Goal: Task Accomplishment & Management: Manage account settings

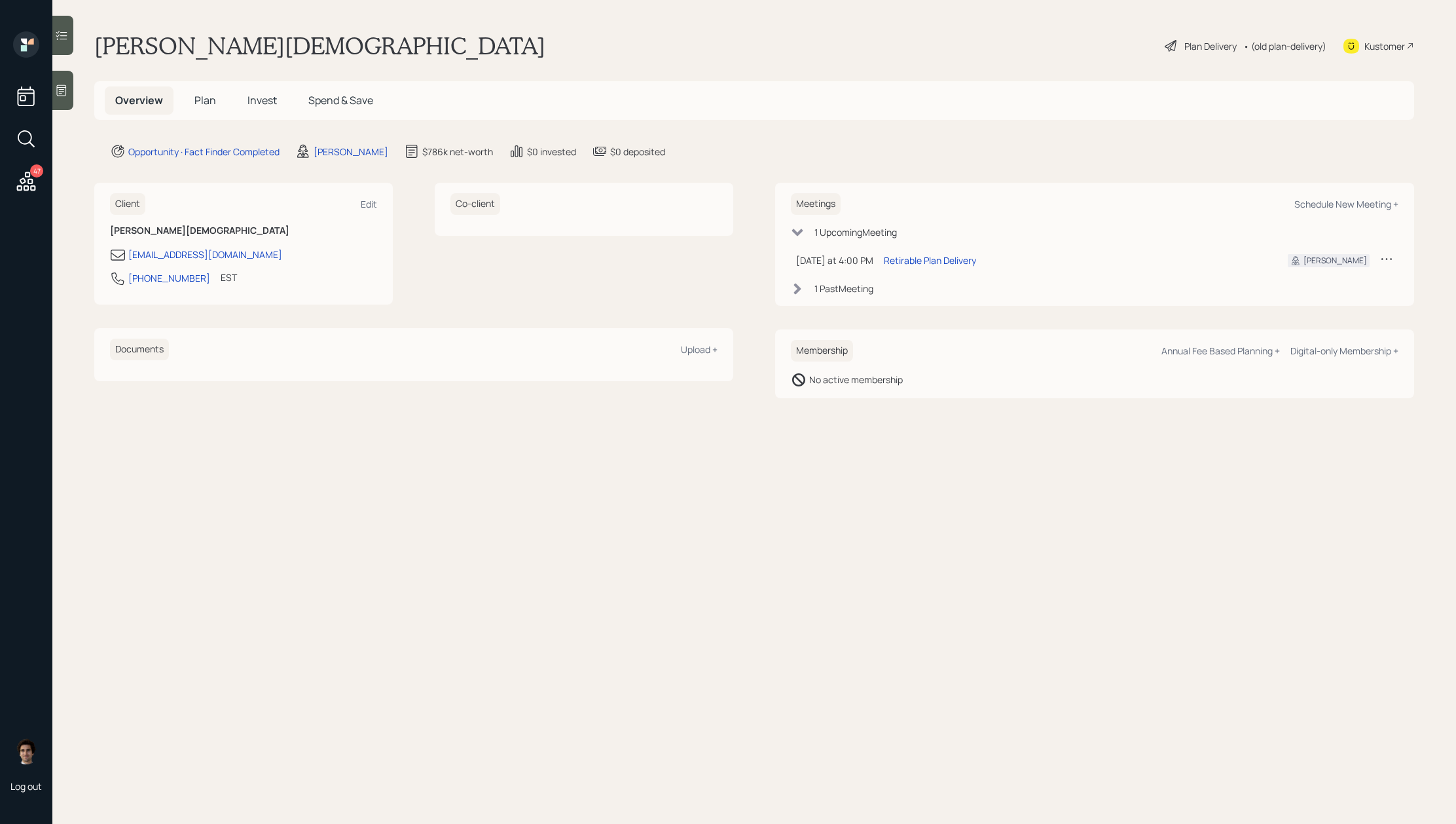
click at [1206, 46] on div "Plan Delivery" at bounding box center [1210, 46] width 52 height 14
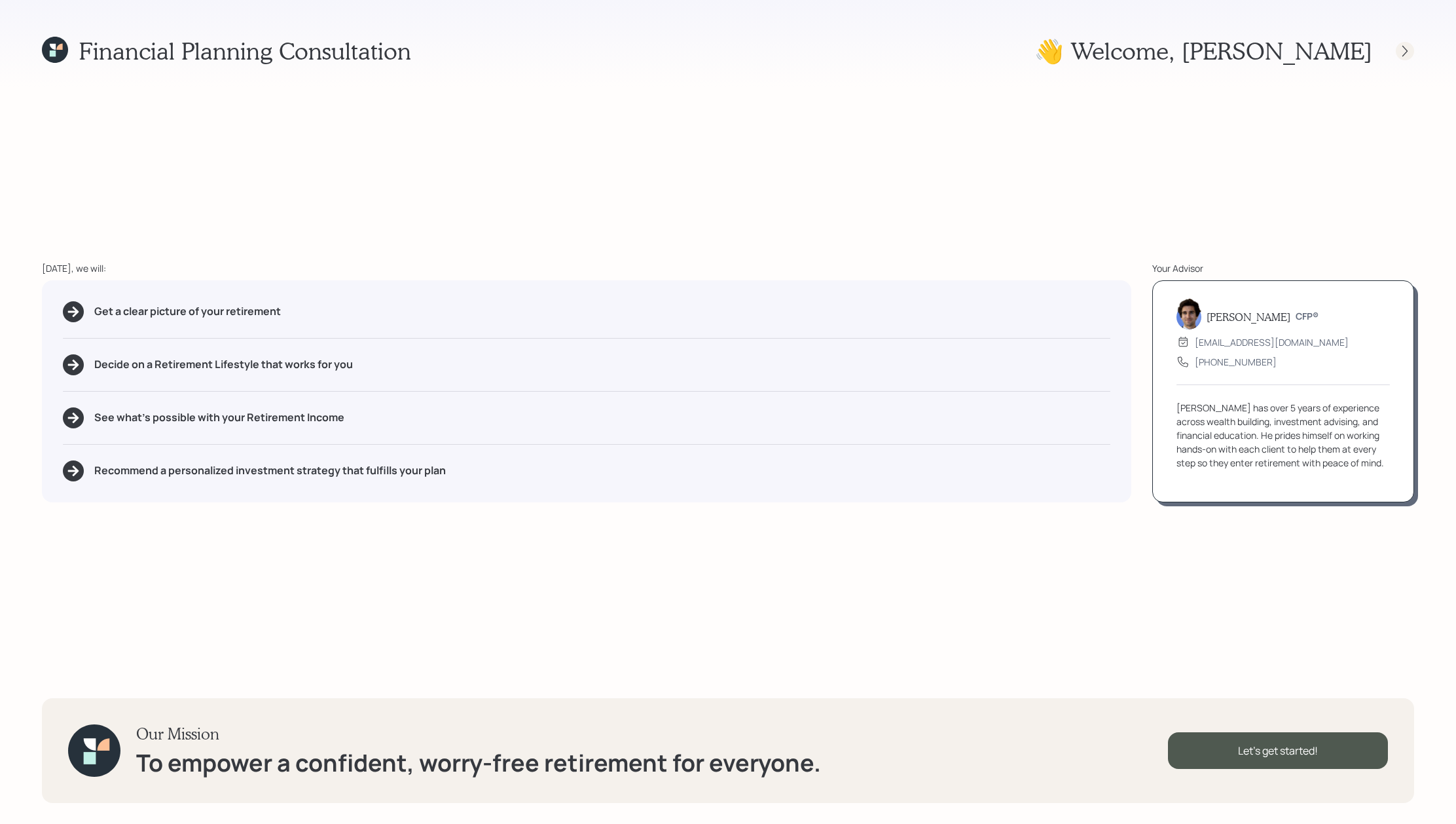
click at [1404, 58] on div at bounding box center [1405, 51] width 19 height 19
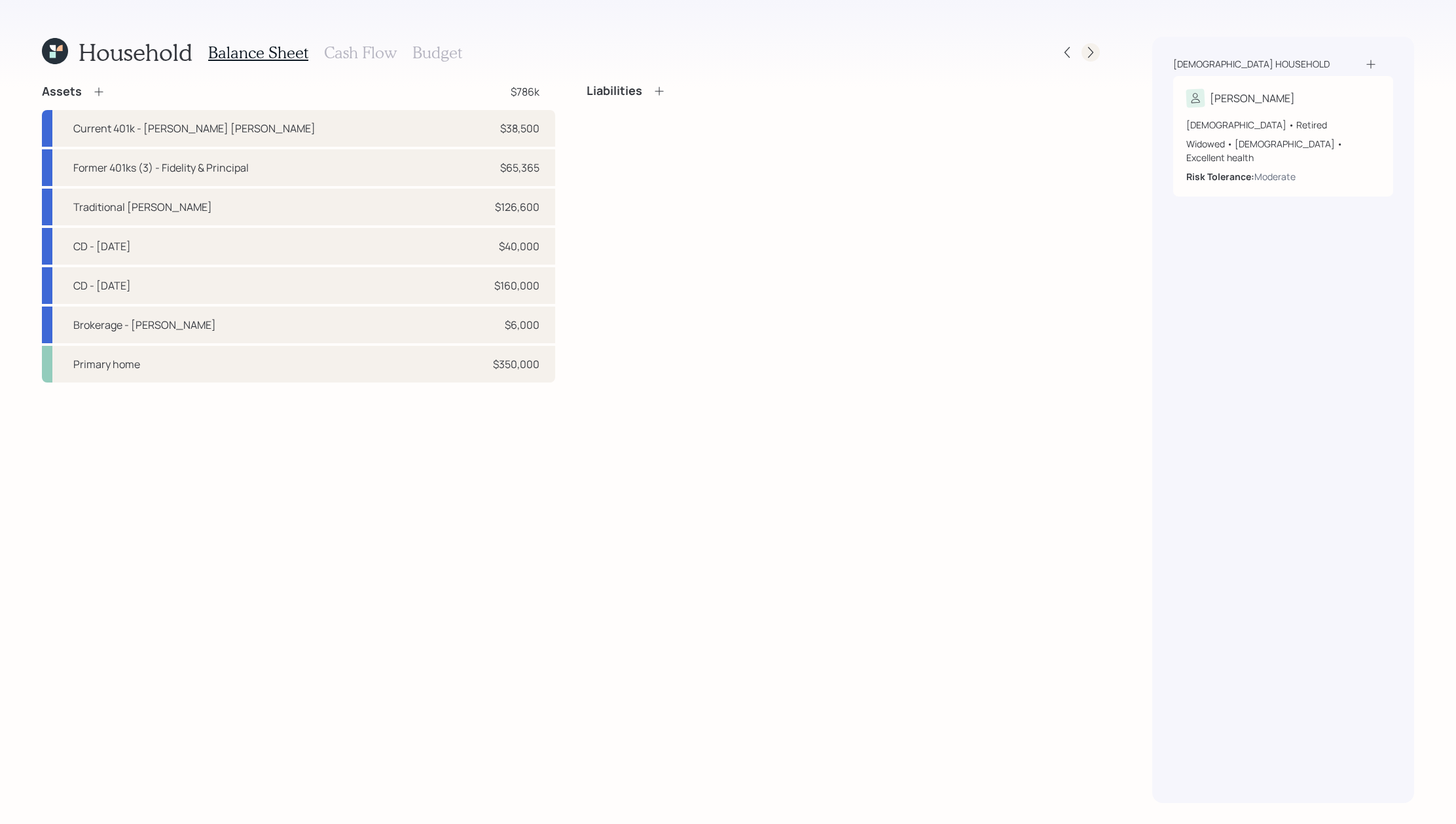
click at [1097, 49] on div at bounding box center [1091, 52] width 19 height 19
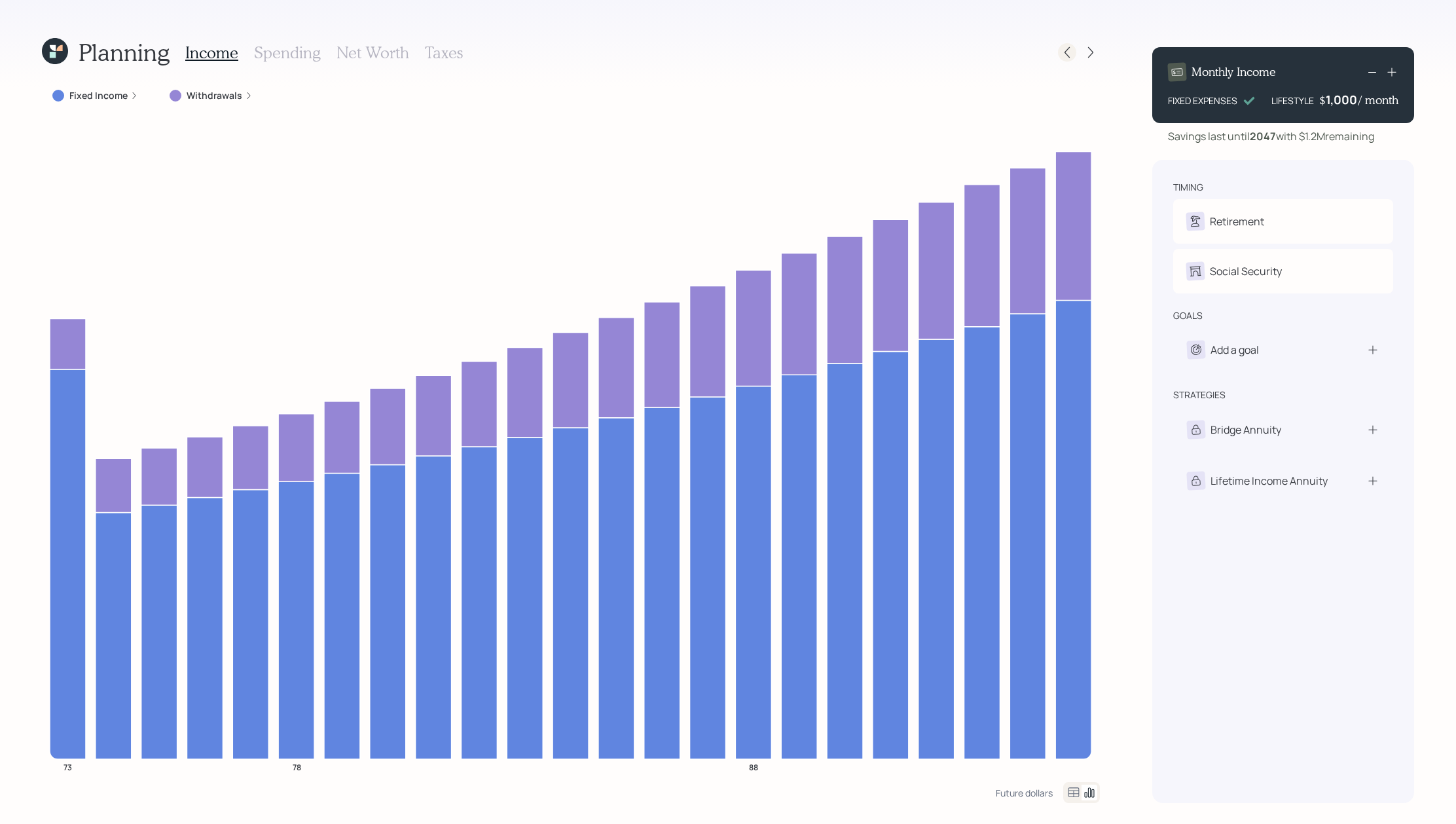
click at [1059, 61] on div at bounding box center [1079, 52] width 42 height 19
click at [1059, 58] on div at bounding box center [1079, 52] width 42 height 19
click at [1061, 54] on icon at bounding box center [1067, 52] width 13 height 13
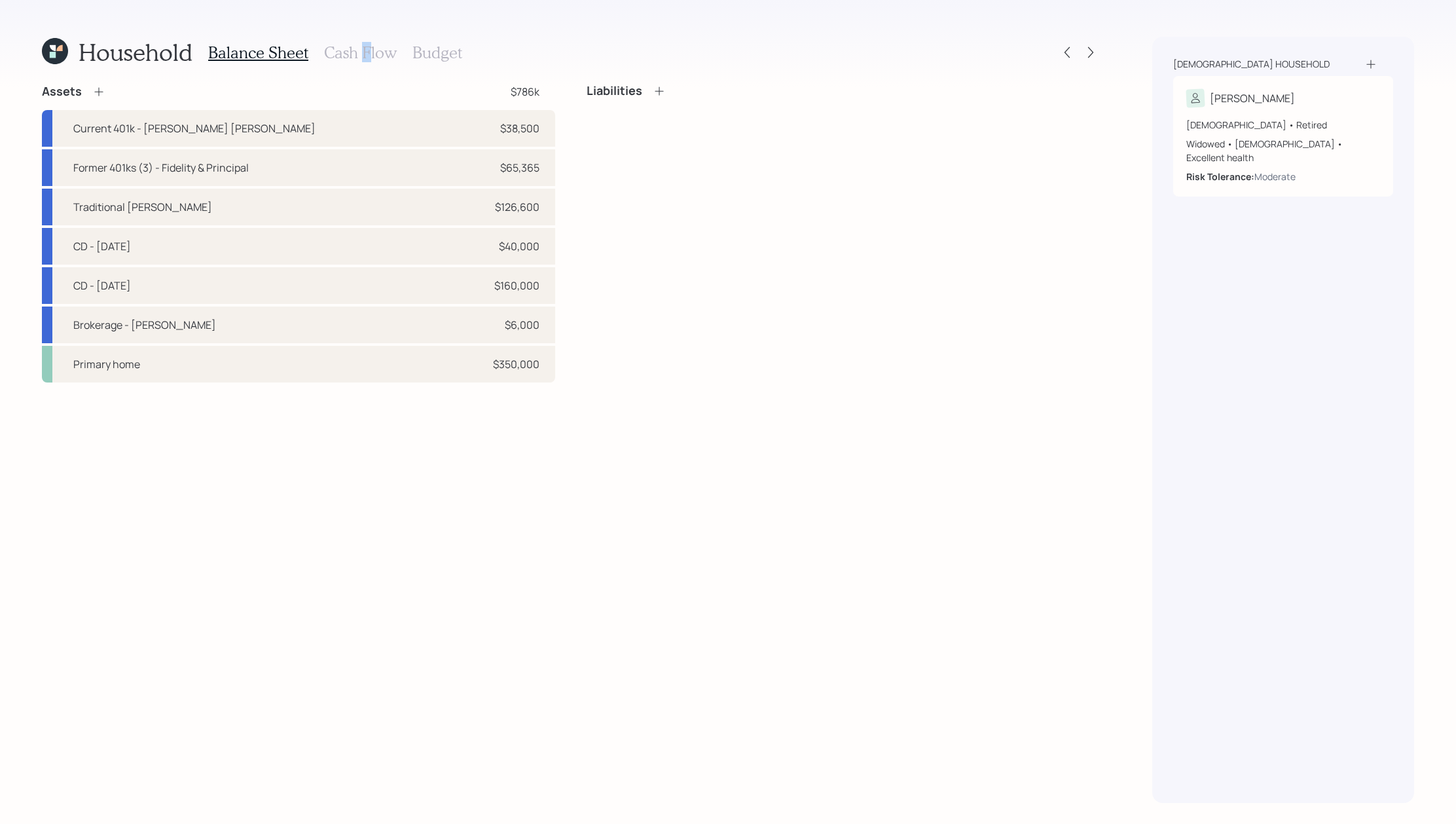
click at [365, 56] on h3 "Cash Flow" at bounding box center [360, 52] width 73 height 19
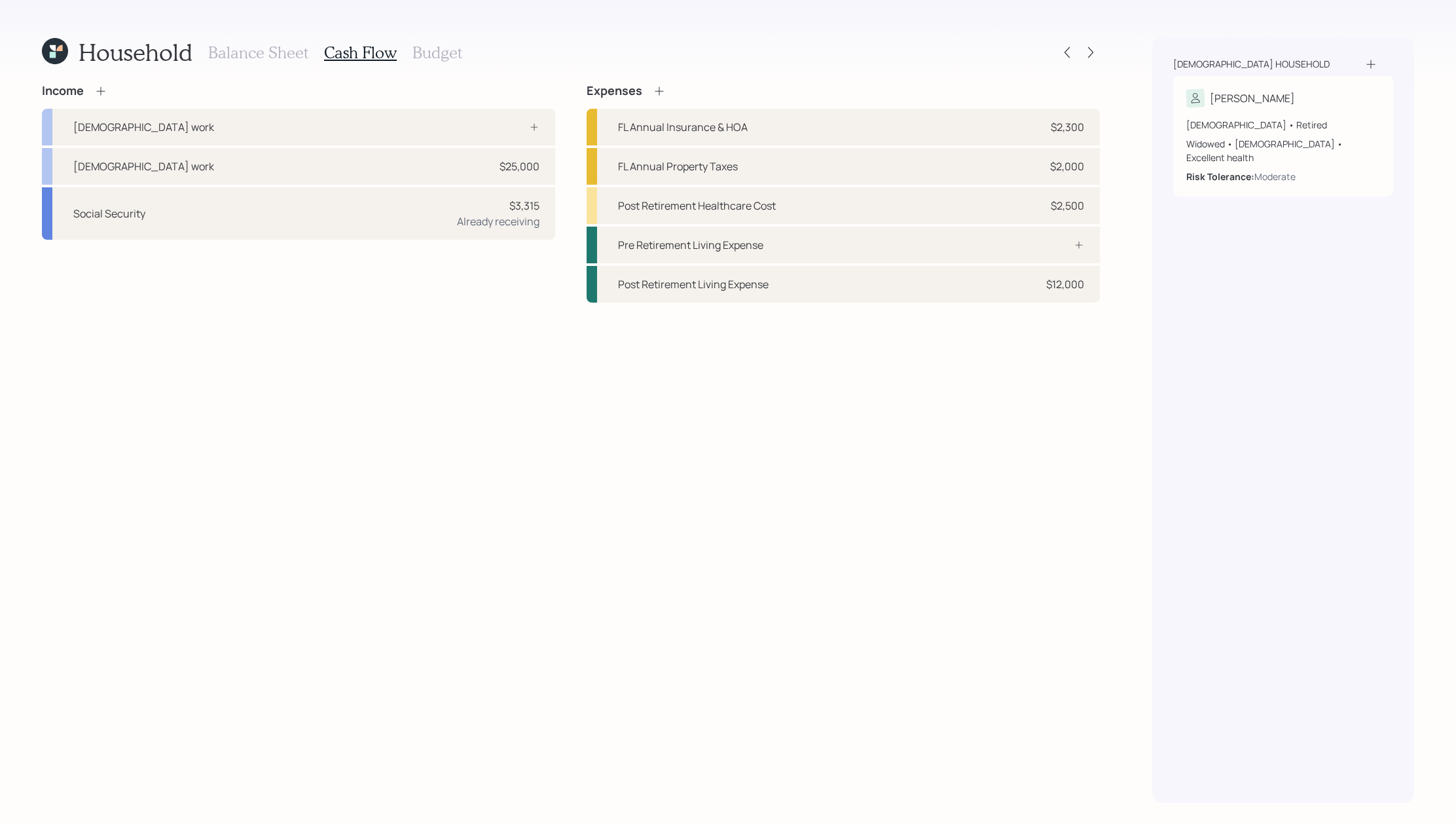
click at [527, 401] on div "Income Full-time work Part-time work $25,000 Social Security $3,315 Already rec…" at bounding box center [570, 444] width 1058 height 720
click at [287, 48] on h3 "Balance Sheet" at bounding box center [258, 52] width 100 height 19
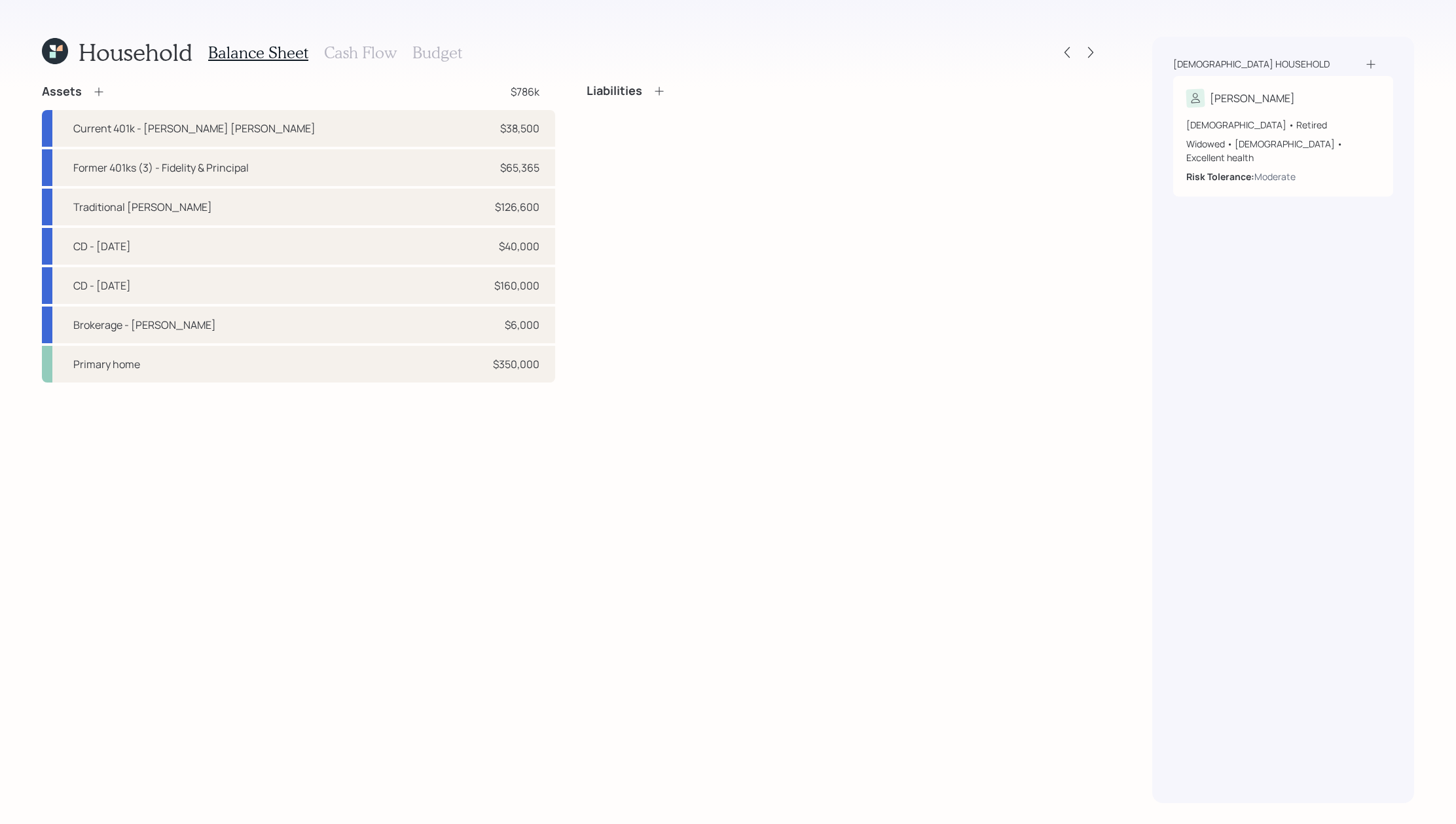
click at [339, 47] on h3 "Cash Flow" at bounding box center [360, 52] width 73 height 19
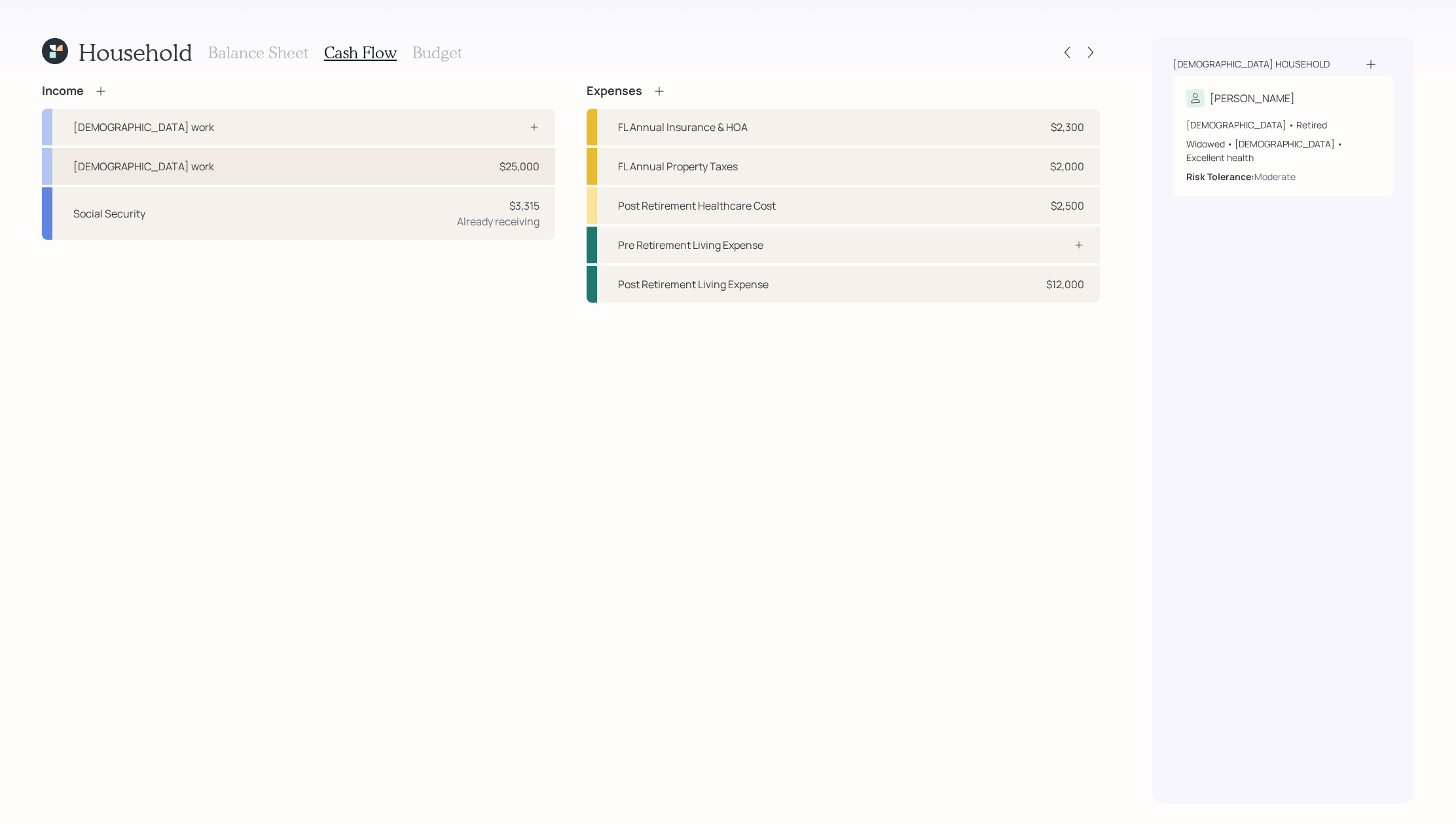
click at [295, 180] on div "Part-time work $25,000" at bounding box center [298, 166] width 514 height 36
select select "part_time"
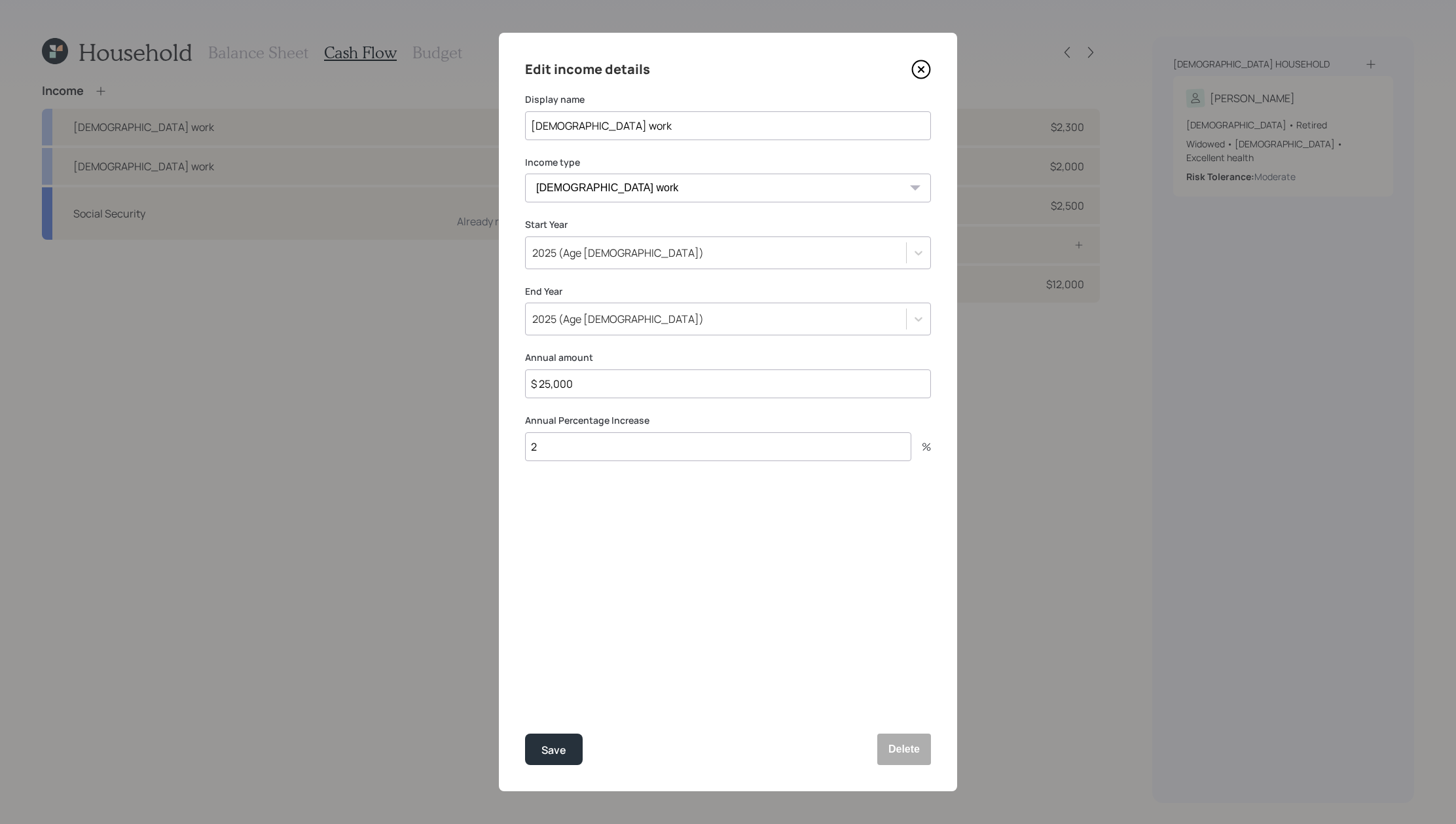
click at [919, 65] on icon at bounding box center [921, 69] width 20 height 20
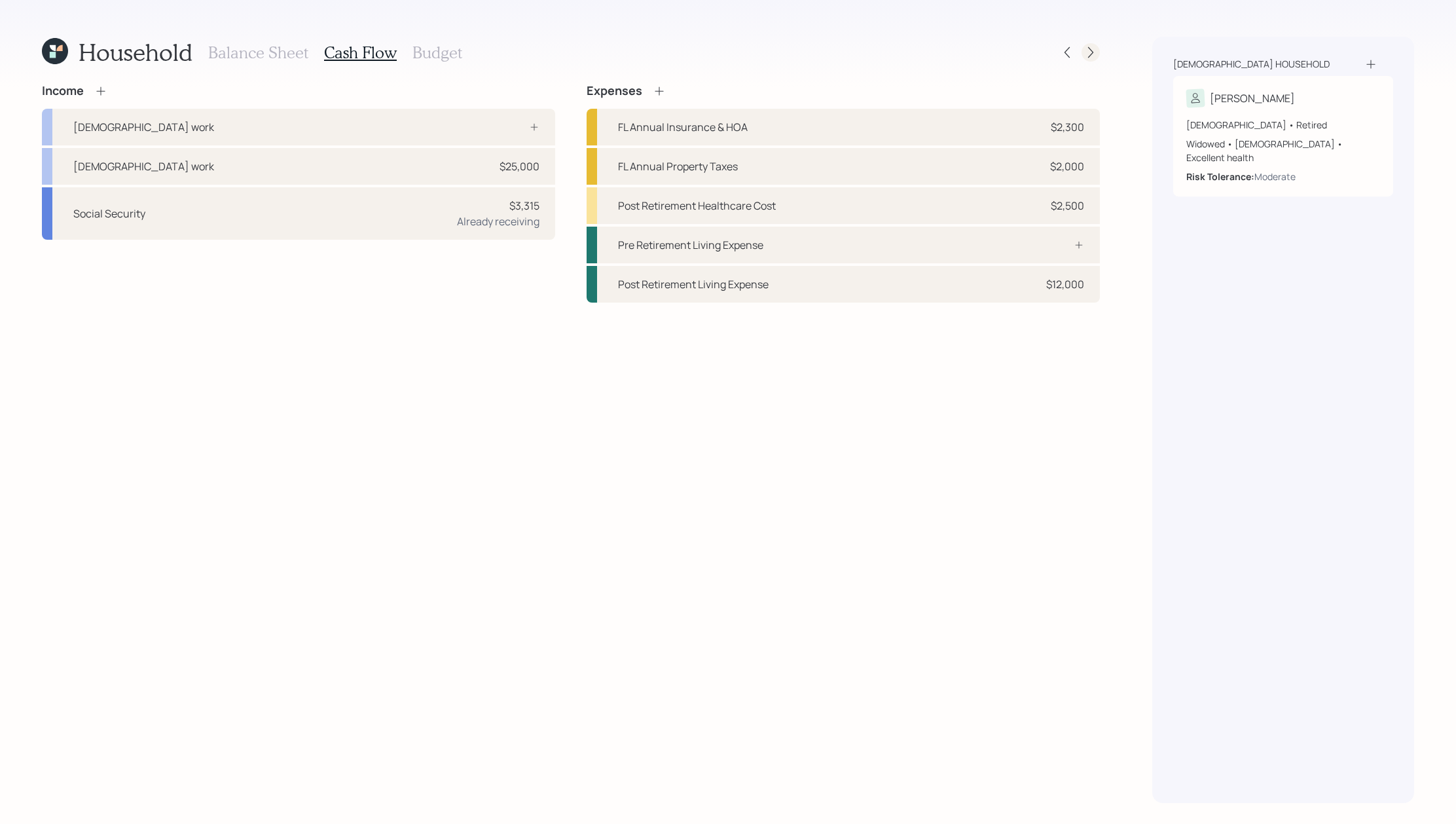
click at [1090, 52] on icon at bounding box center [1091, 52] width 13 height 13
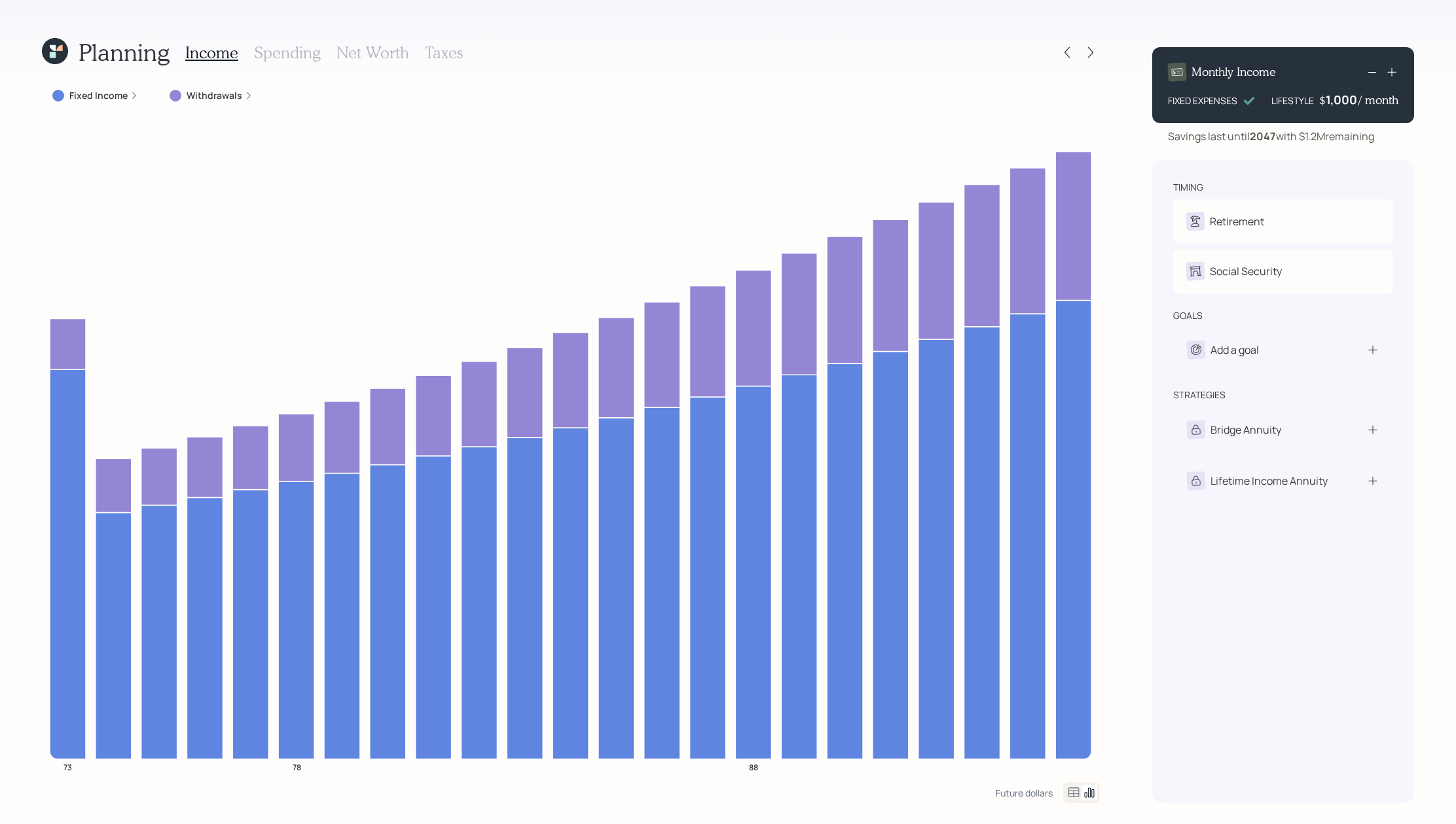
click at [198, 92] on label "Withdrawals" at bounding box center [214, 96] width 56 height 13
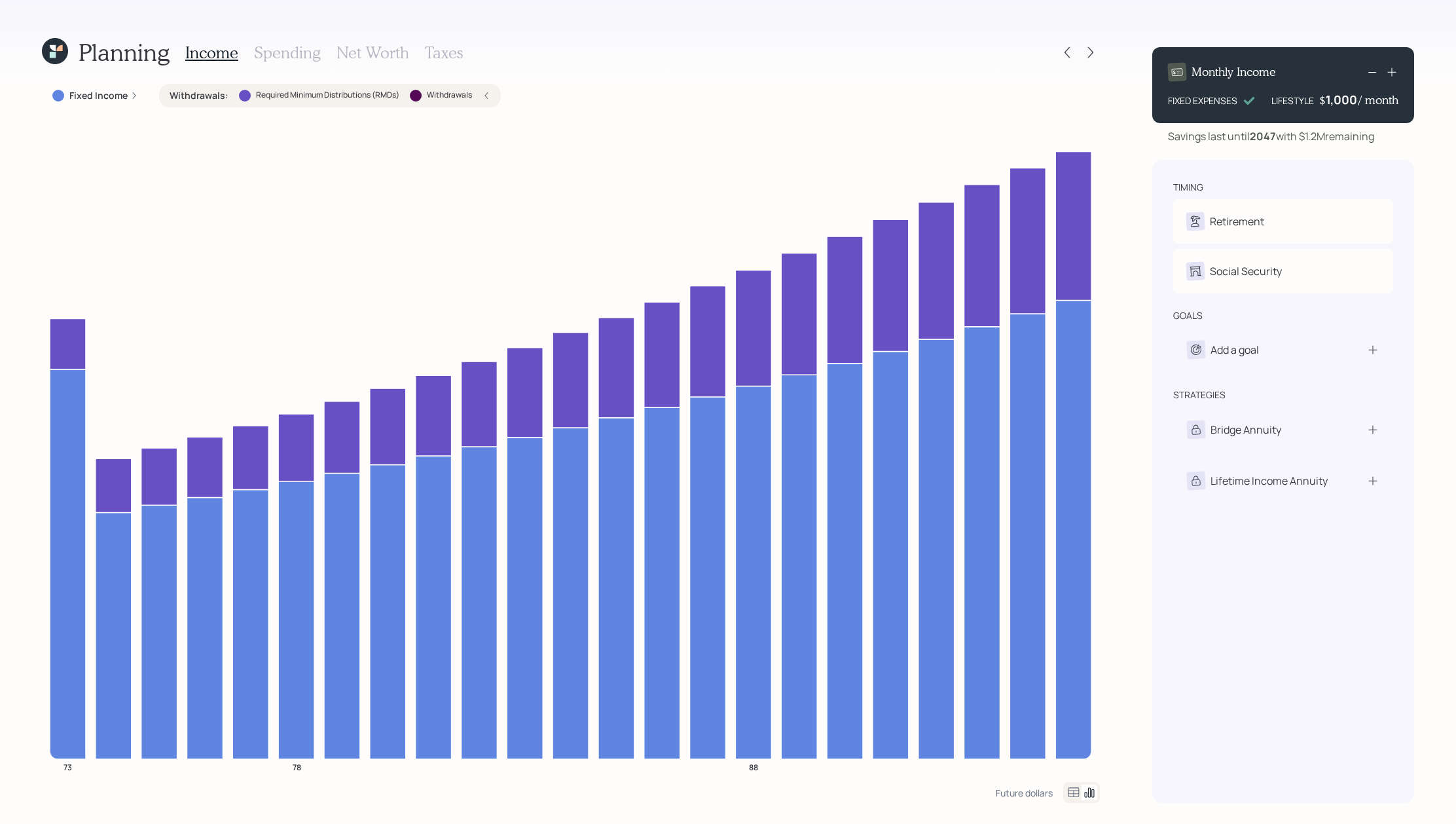
click at [434, 87] on div "Withdrawals : Required Minimum Distributions (RMDs) Withdrawals" at bounding box center [330, 96] width 342 height 24
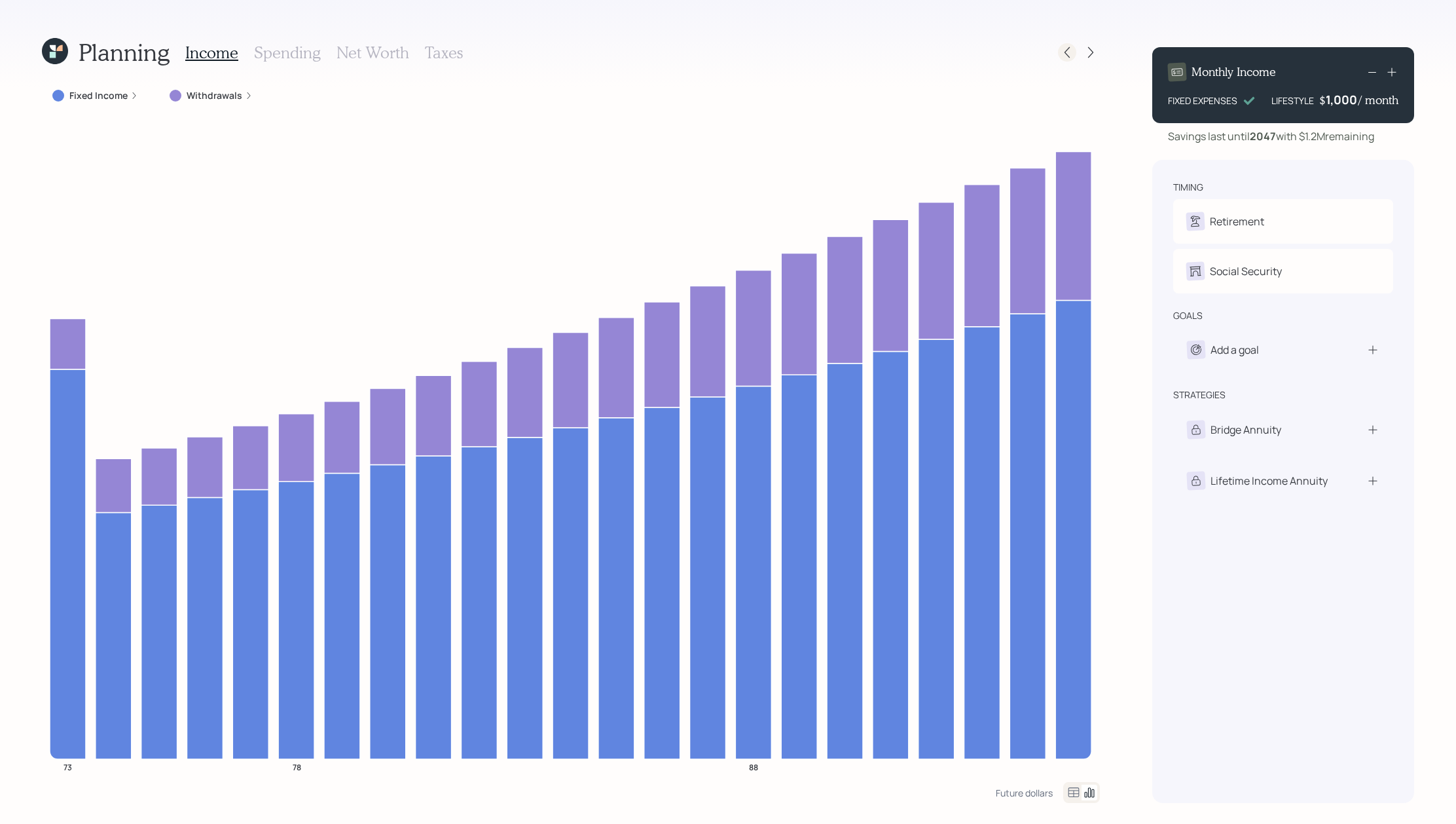
click at [1073, 46] on icon at bounding box center [1067, 52] width 13 height 13
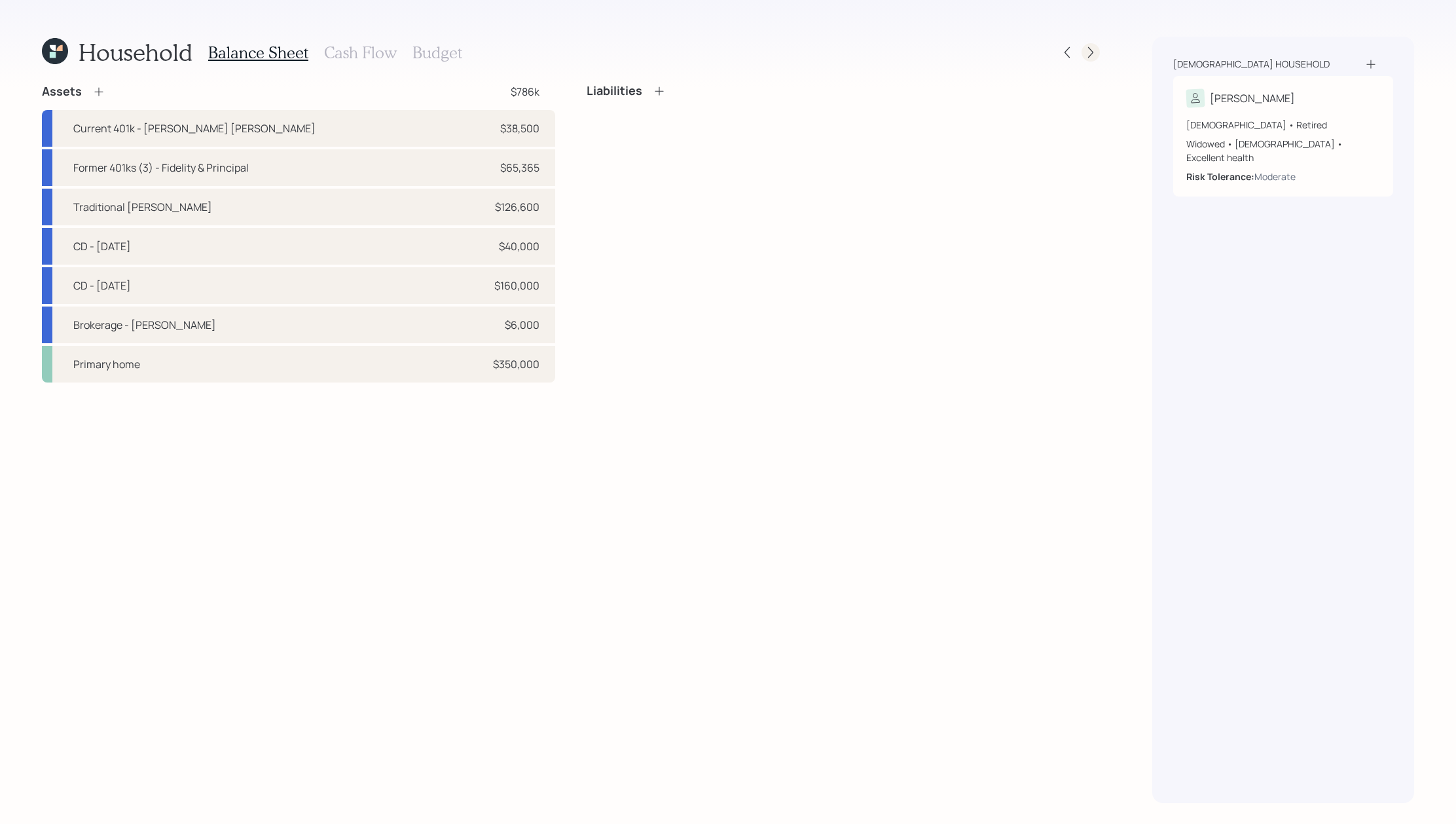
click at [1094, 54] on icon at bounding box center [1091, 52] width 13 height 13
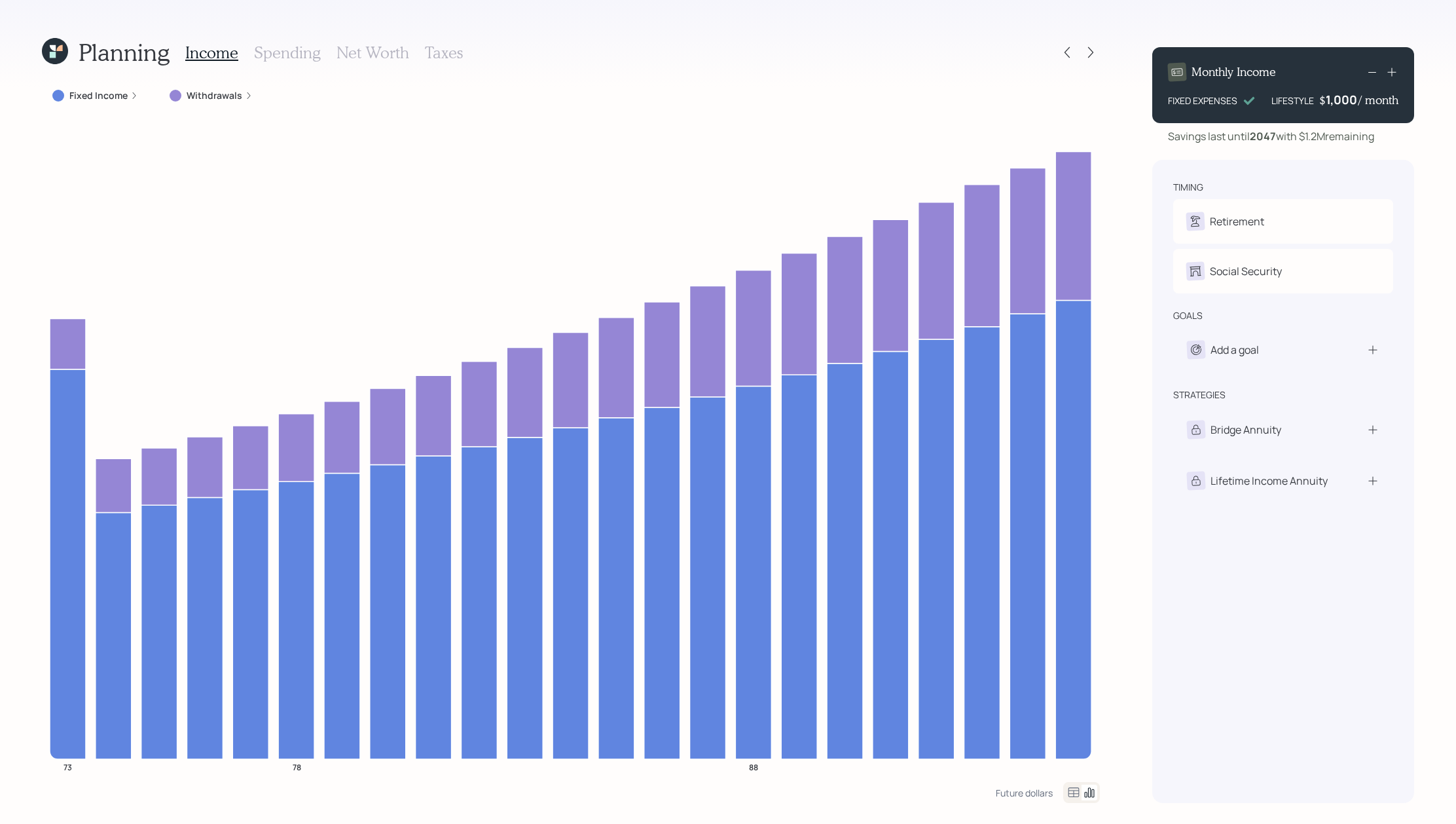
click at [1094, 54] on icon at bounding box center [1091, 52] width 13 height 13
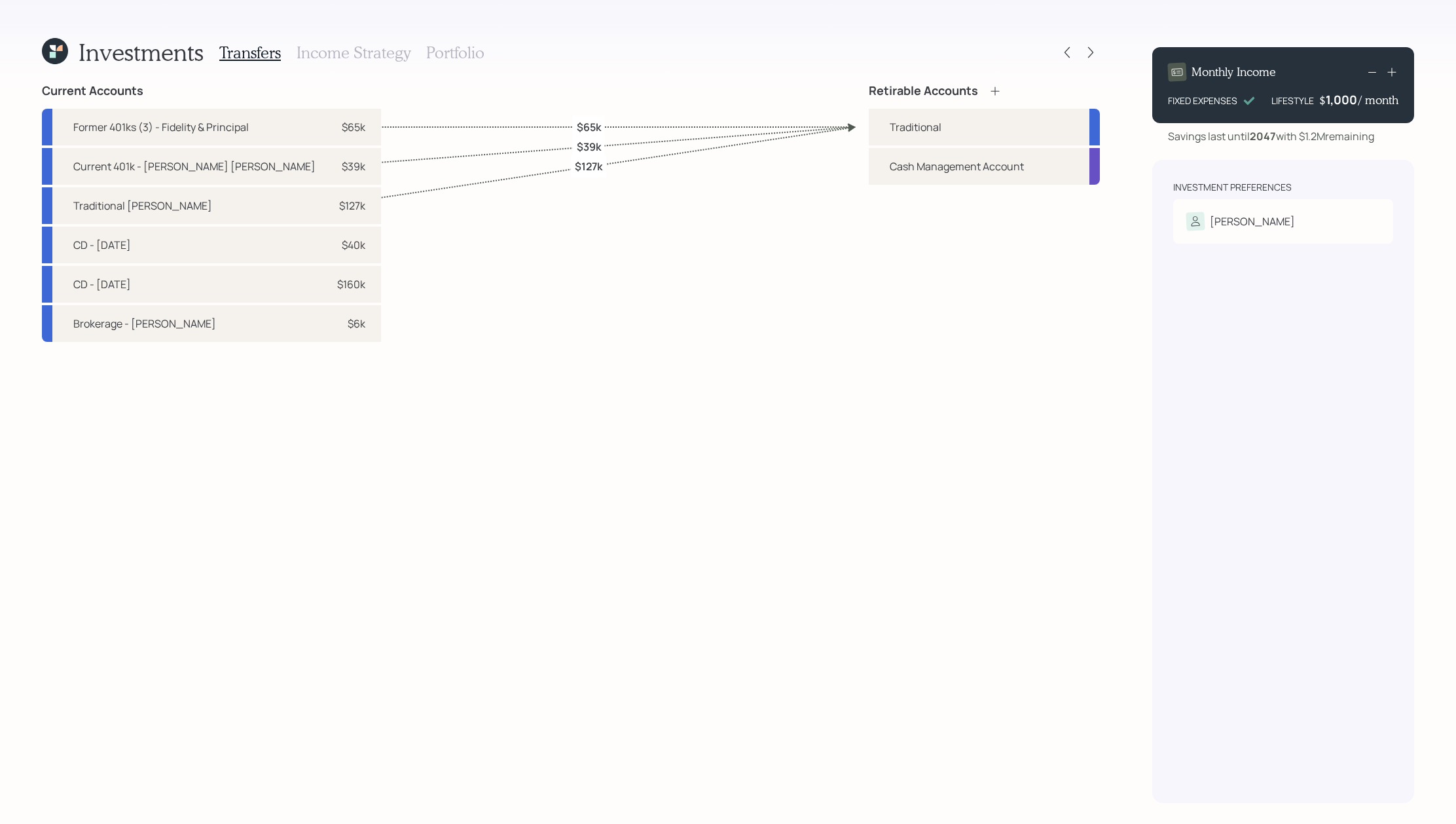
click at [399, 60] on h3 "Income Strategy" at bounding box center [354, 52] width 114 height 19
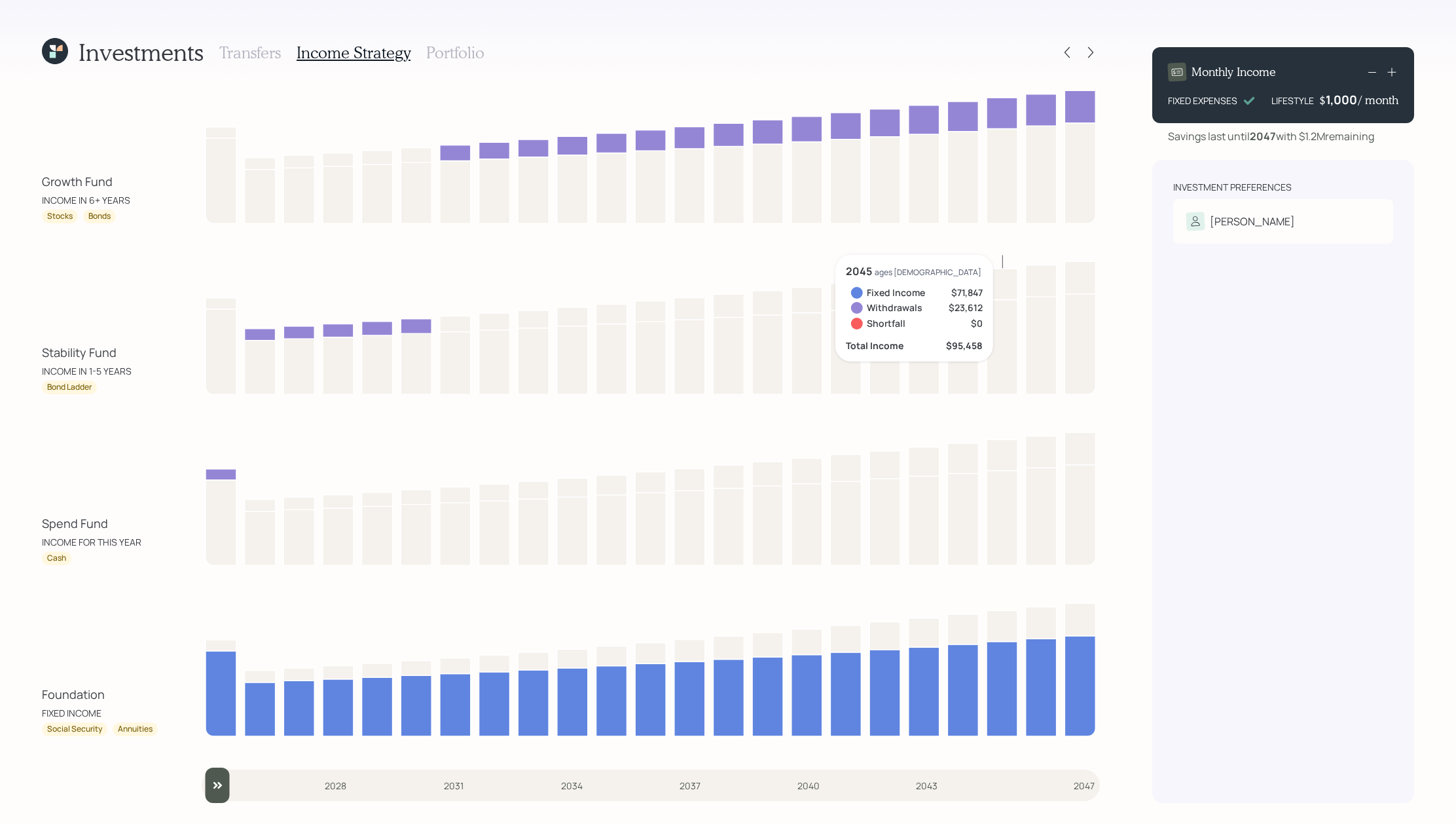
click at [1340, 405] on div "Investment Preferences Wendy Risk Tolerance: Moderate" at bounding box center [1284, 481] width 262 height 643
drag, startPoint x: 106, startPoint y: 693, endPoint x: 22, endPoint y: 690, distance: 84.1
click at [22, 690] on div "Investments Transfers Income Strategy Portfolio Growth Fund INCOME IN 6+ YEARS …" at bounding box center [728, 412] width 1456 height 824
drag, startPoint x: 127, startPoint y: 518, endPoint x: 8, endPoint y: 522, distance: 119.1
click at [8, 522] on div "Investments Transfers Income Strategy Portfolio Growth Fund INCOME IN 6+ YEARS …" at bounding box center [728, 412] width 1456 height 824
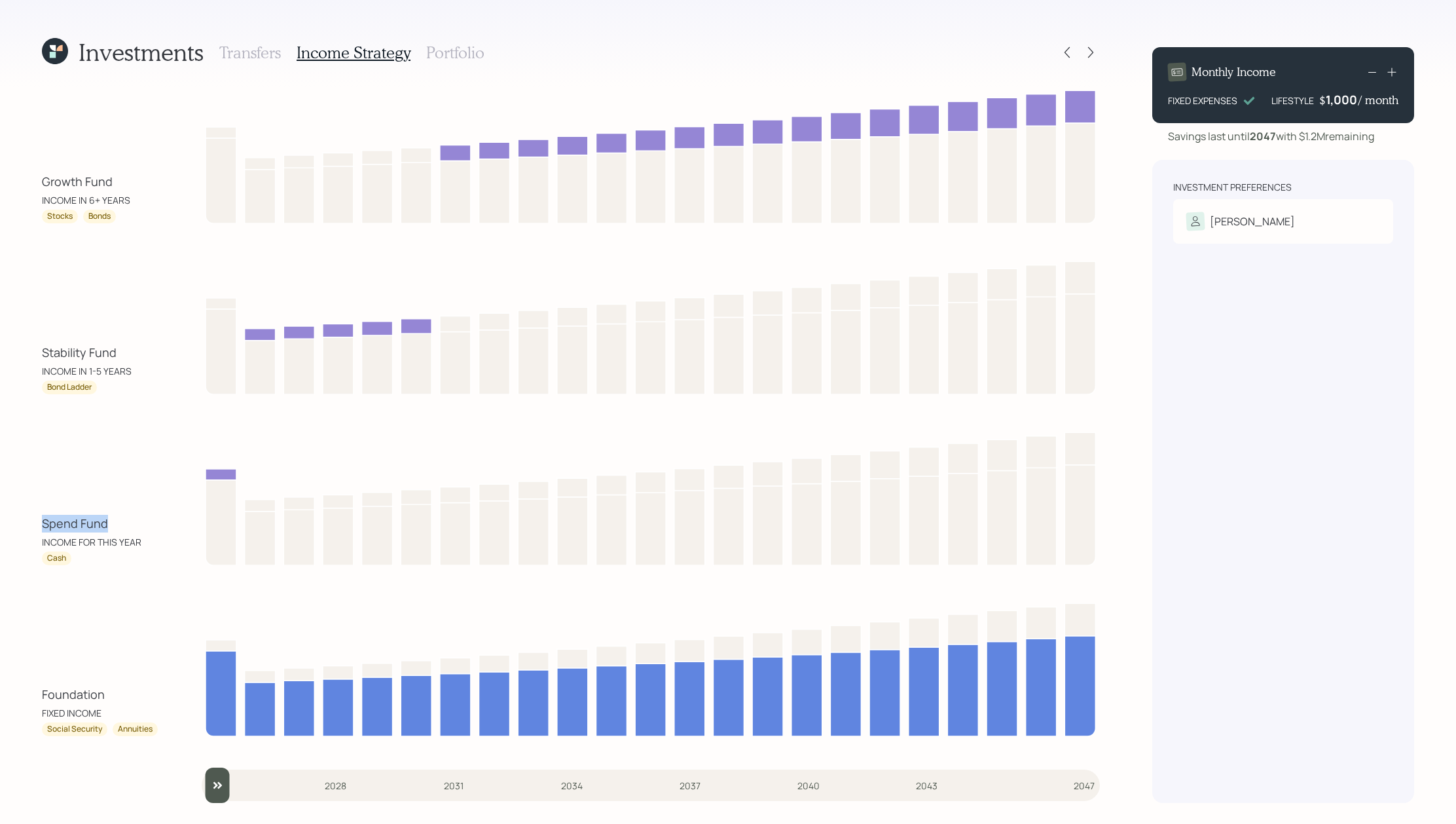
click at [136, 509] on div "Spend Fund INCOME FOR THIS YEAR Cash" at bounding box center [570, 495] width 1058 height 140
drag, startPoint x: 118, startPoint y: 350, endPoint x: 40, endPoint y: 357, distance: 78.3
click at [40, 357] on div "Investments Transfers Income Strategy Portfolio Growth Fund INCOME IN 6+ YEARS …" at bounding box center [728, 412] width 1456 height 824
drag, startPoint x: 89, startPoint y: 390, endPoint x: 20, endPoint y: 390, distance: 69.0
click at [20, 390] on div "Investments Transfers Income Strategy Portfolio Growth Fund INCOME IN 6+ YEARS …" at bounding box center [728, 412] width 1456 height 824
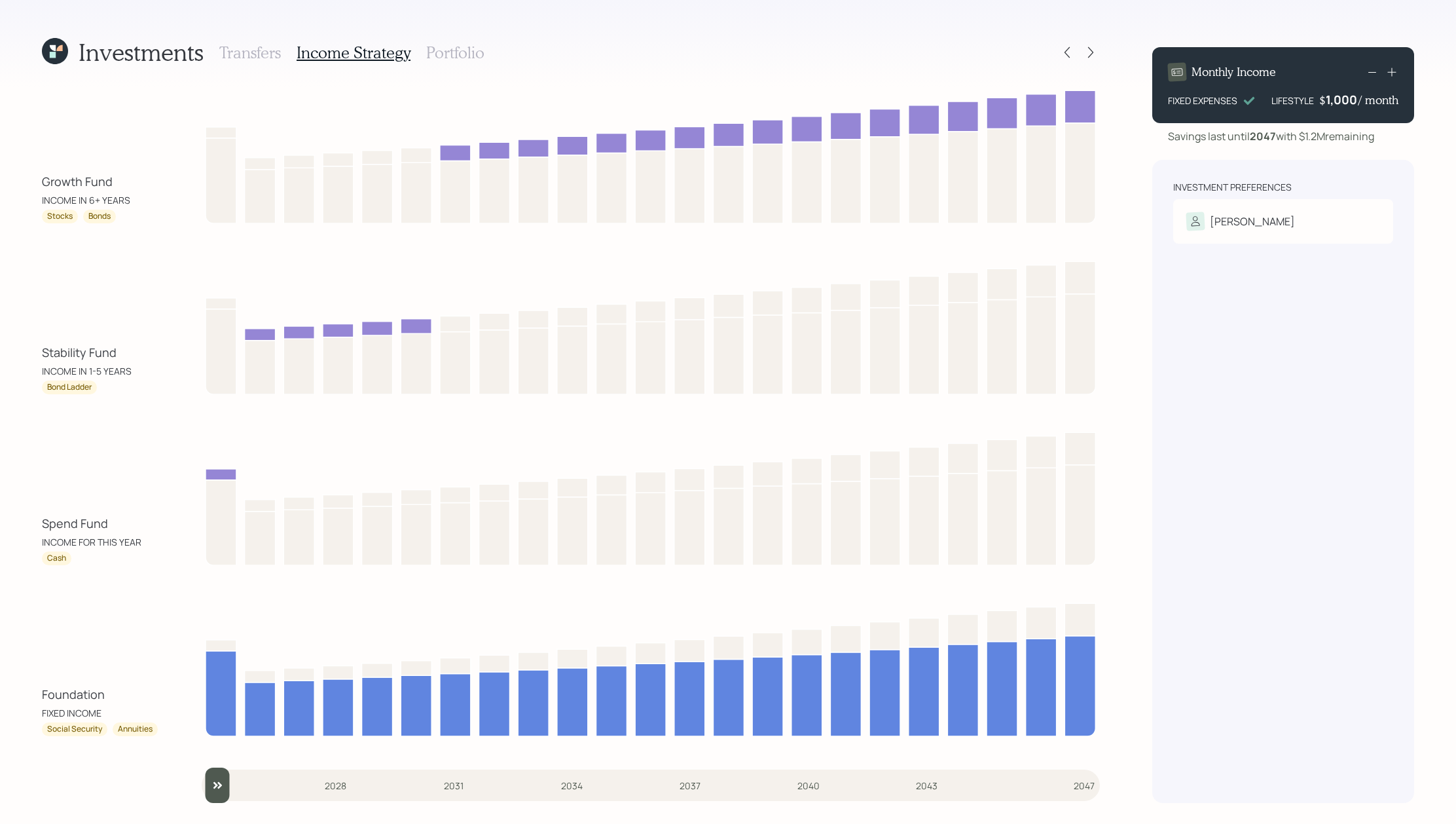
click at [63, 396] on div "Growth Fund INCOME IN 6+ YEARS Stocks Bonds Stability Fund INCOME IN 1-5 YEARS …" at bounding box center [570, 444] width 1058 height 720
drag, startPoint x: 114, startPoint y: 181, endPoint x: 62, endPoint y: 181, distance: 52.0
click at [62, 181] on div "Growth Fund" at bounding box center [100, 182] width 118 height 18
drag, startPoint x: 123, startPoint y: 175, endPoint x: 19, endPoint y: 176, distance: 104.0
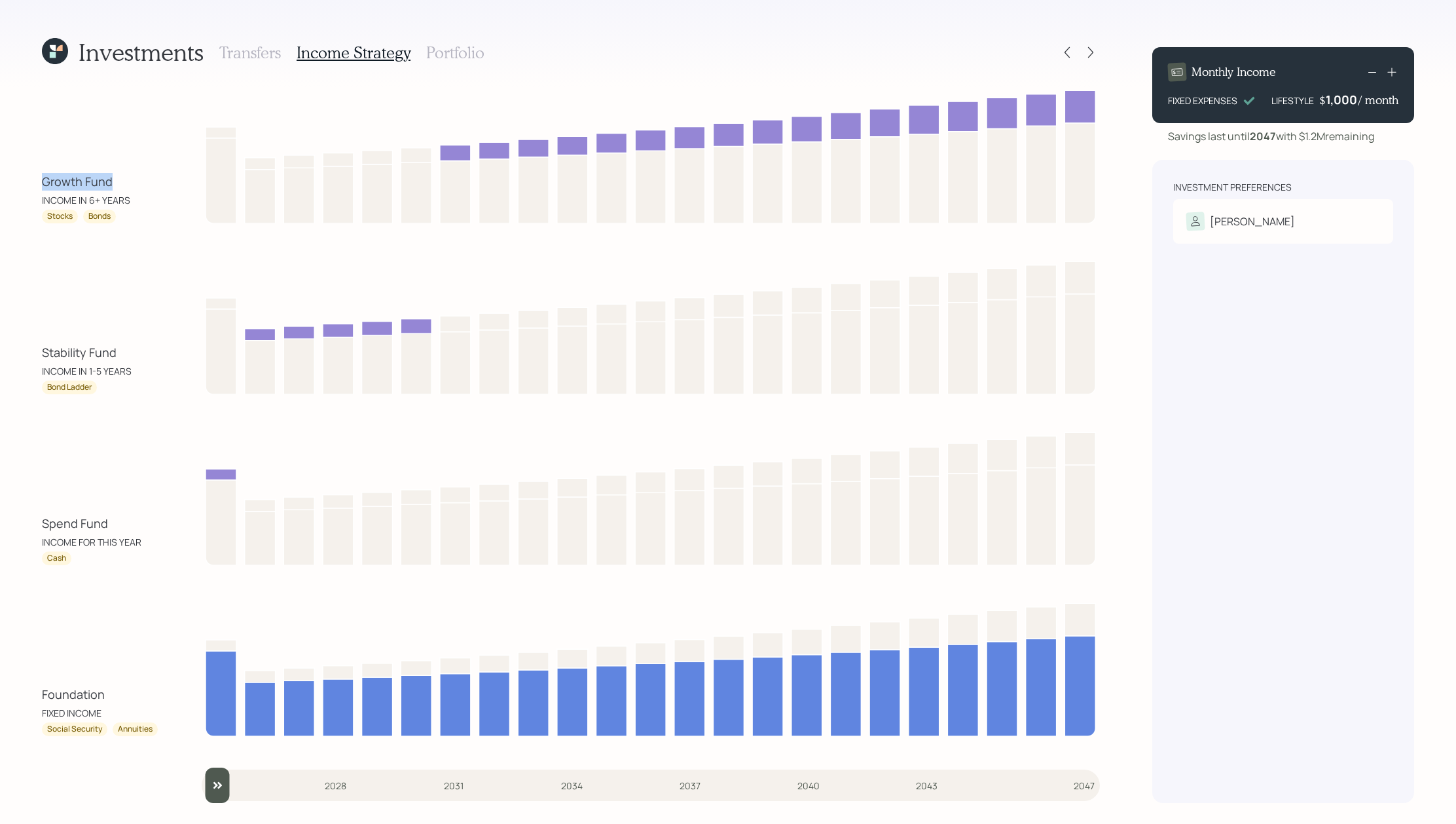
click at [19, 176] on div "Investments Transfers Income Strategy Portfolio Growth Fund INCOME IN 6+ YEARS …" at bounding box center [728, 412] width 1456 height 824
click at [127, 179] on div "Growth Fund" at bounding box center [100, 182] width 118 height 18
click at [443, 45] on h3 "Portfolio" at bounding box center [455, 52] width 58 height 19
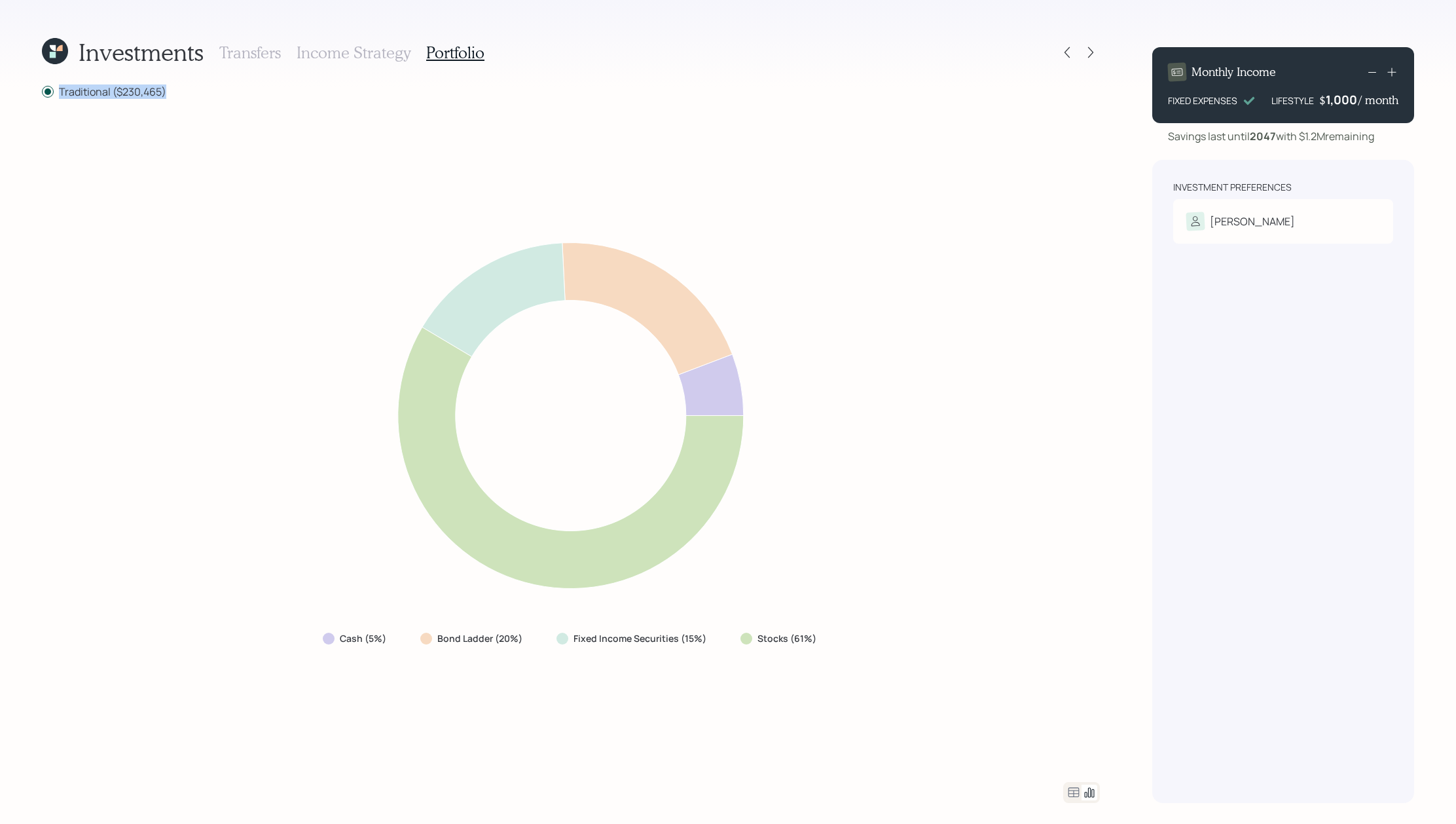
drag, startPoint x: 189, startPoint y: 101, endPoint x: 48, endPoint y: 87, distance: 141.7
click at [48, 87] on div "Traditional ($230,465) Cash (5%) Bond Ladder (20%) Fixed Income Securities (15%…" at bounding box center [570, 444] width 1058 height 720
drag, startPoint x: 393, startPoint y: 640, endPoint x: 276, endPoint y: 640, distance: 117.0
click at [276, 640] on div "Cash (5%) Bond Ladder (20%) Fixed Income Securities (15%) Stocks (61%)" at bounding box center [570, 440] width 1058 height 652
drag, startPoint x: 525, startPoint y: 631, endPoint x: 578, endPoint y: 628, distance: 53.1
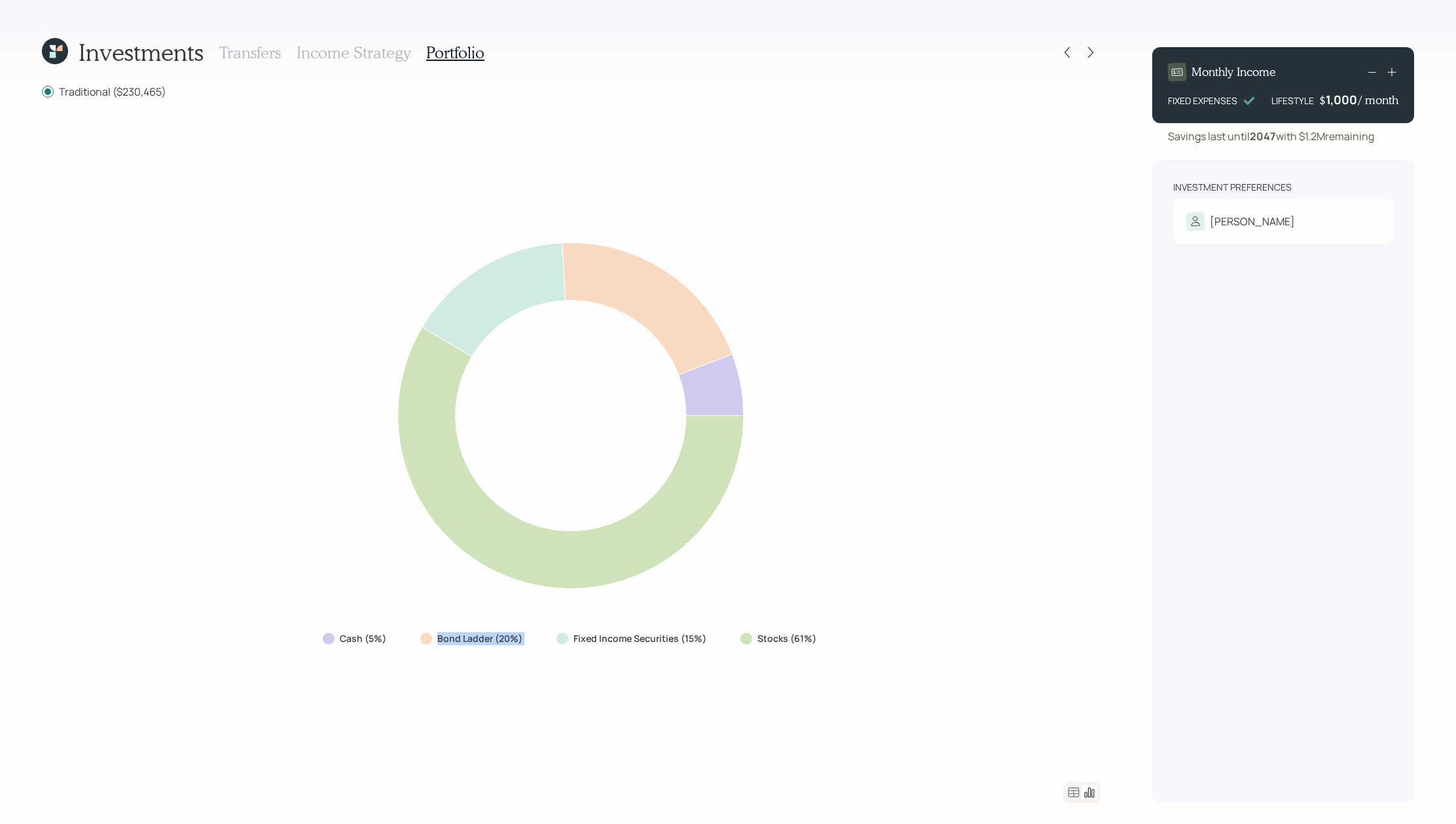
click at [578, 628] on div "Cash (5%) Bond Ladder (20%) Fixed Income Securities (15%) Stocks (61%)" at bounding box center [571, 639] width 517 height 24
drag, startPoint x: 835, startPoint y: 630, endPoint x: 755, endPoint y: 631, distance: 80.0
click at [755, 631] on div "Cash (5%) Bond Ladder (20%) Fixed Income Securities (15%) Stocks (61%)" at bounding box center [570, 440] width 1058 height 652
drag, startPoint x: 804, startPoint y: 633, endPoint x: 771, endPoint y: 636, distance: 33.1
click at [773, 636] on label "Stocks (61%)" at bounding box center [786, 639] width 59 height 13
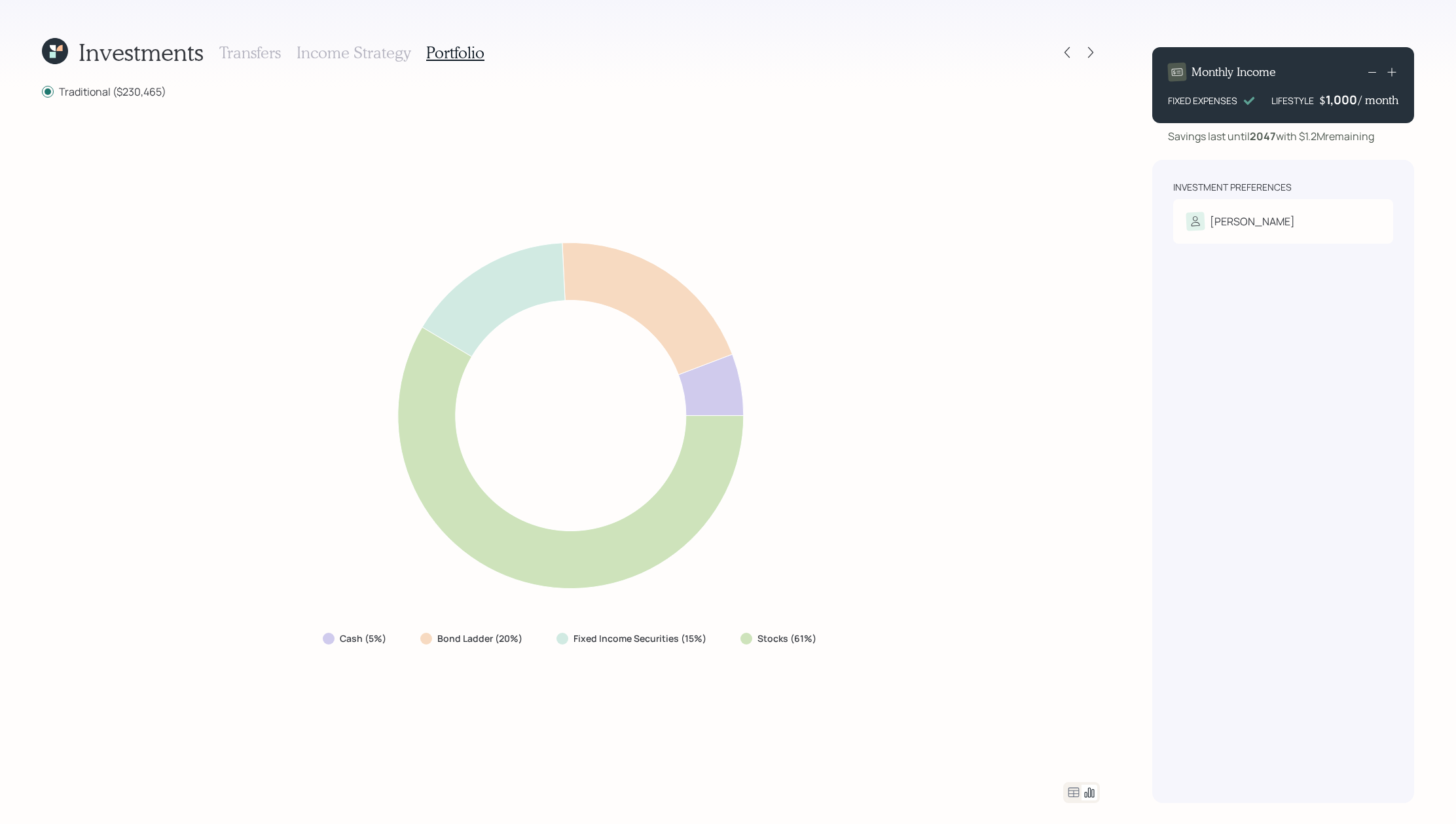
click at [852, 654] on div "Cash (5%) Bond Ladder (20%) Fixed Income Securities (15%) Stocks (61%)" at bounding box center [570, 440] width 1058 height 652
drag, startPoint x: 710, startPoint y: 641, endPoint x: 562, endPoint y: 641, distance: 148.0
click at [562, 641] on div "Fixed Income Securities (15%)" at bounding box center [632, 639] width 174 height 24
click at [755, 677] on div "Cash (5%) Bond Ladder (20%) Fixed Income Securities (15%) Stocks (61%)" at bounding box center [570, 440] width 1058 height 652
click at [1076, 800] on icon at bounding box center [1074, 793] width 16 height 16
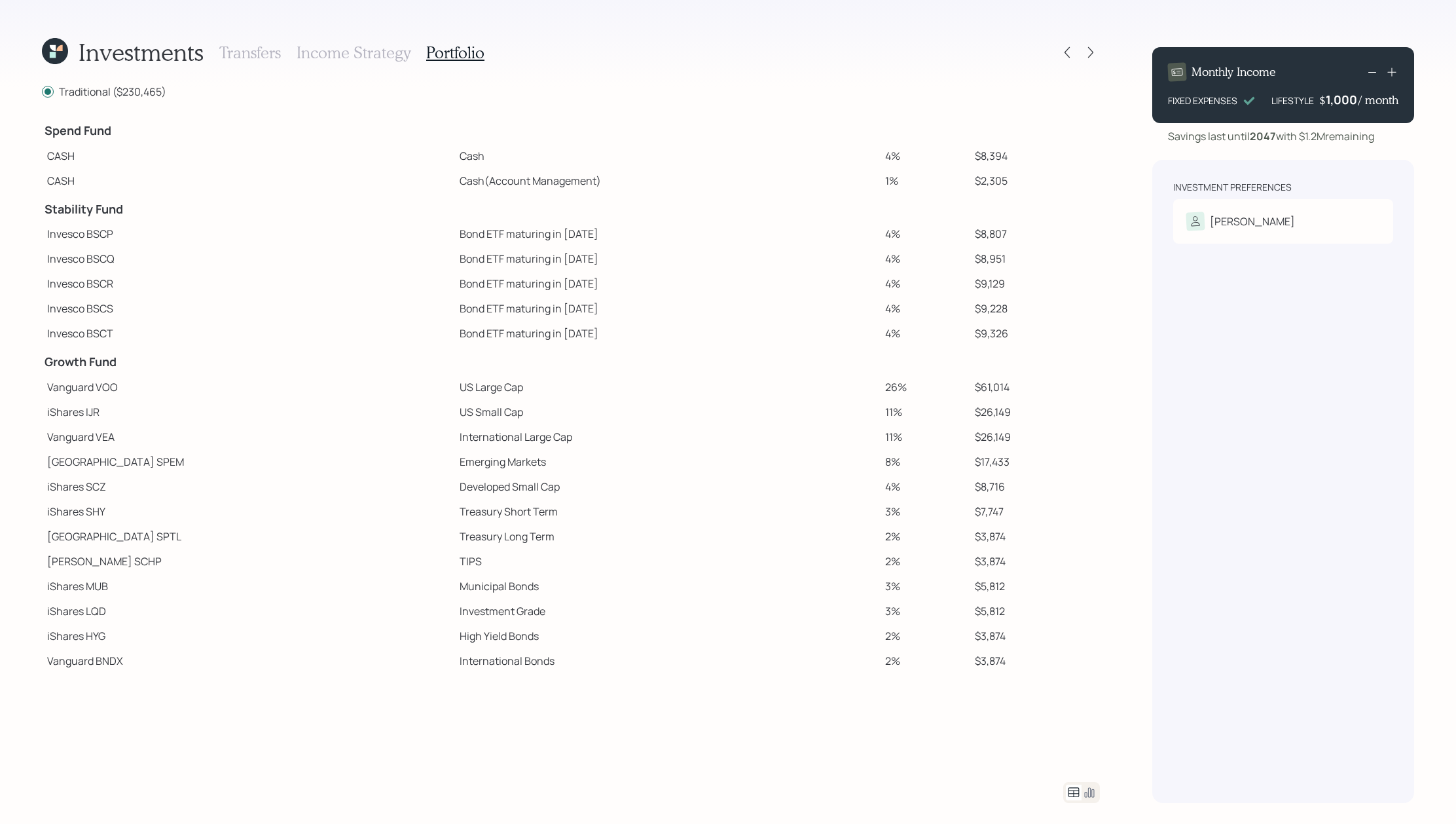
click at [455, 323] on td "Bond ETF maturing in [DATE]" at bounding box center [668, 333] width 426 height 25
drag, startPoint x: 128, startPoint y: 210, endPoint x: 42, endPoint y: 214, distance: 86.1
click at [42, 214] on td "Stability Fund" at bounding box center [248, 208] width 412 height 29
drag, startPoint x: 998, startPoint y: 233, endPoint x: 929, endPoint y: 233, distance: 69.0
click at [929, 233] on tr "Invesco BSCP Bond ETF maturing in 2025 4% $8,807" at bounding box center [570, 234] width 1058 height 25
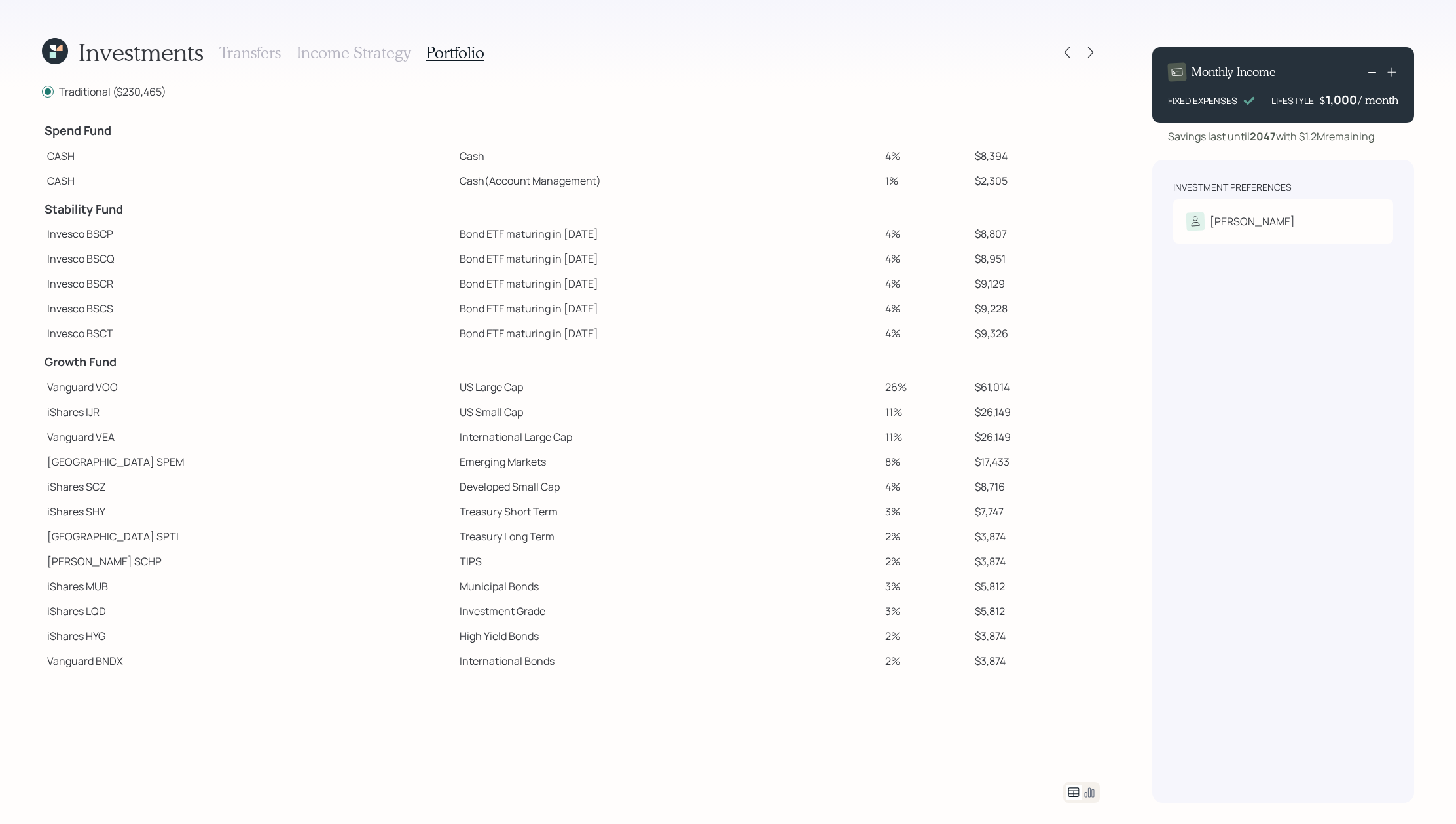
click at [504, 237] on td "Bond ETF maturing in [DATE]" at bounding box center [668, 234] width 426 height 25
drag, startPoint x: 882, startPoint y: 187, endPoint x: 776, endPoint y: 187, distance: 106.0
click at [776, 187] on tr "CASH Cash (Account Management) 1% $2,305" at bounding box center [570, 181] width 1058 height 25
click at [880, 198] on td at bounding box center [925, 208] width 90 height 29
click at [880, 181] on td "1%" at bounding box center [925, 181] width 90 height 25
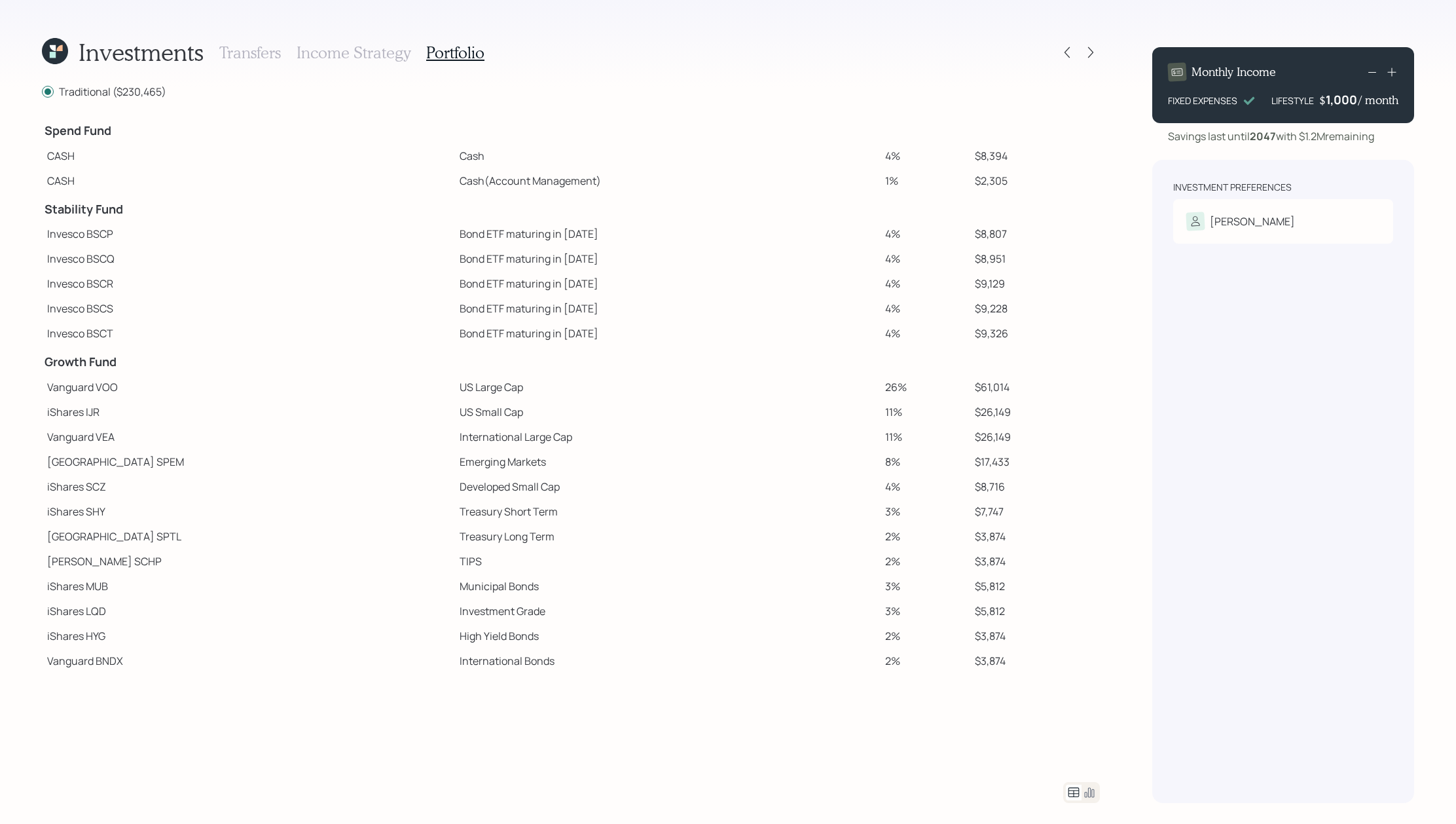
drag, startPoint x: 872, startPoint y: 184, endPoint x: 812, endPoint y: 191, distance: 60.4
click at [812, 191] on tr "CASH Cash (Account Management) 1% $2,305" at bounding box center [570, 181] width 1058 height 25
click at [804, 188] on td "Cash (Account Management)" at bounding box center [668, 181] width 426 height 25
drag, startPoint x: 438, startPoint y: 390, endPoint x: 330, endPoint y: 390, distance: 108.0
click at [326, 390] on tr "Vanguard VOO US Large Cap 26% $61,014" at bounding box center [570, 388] width 1058 height 25
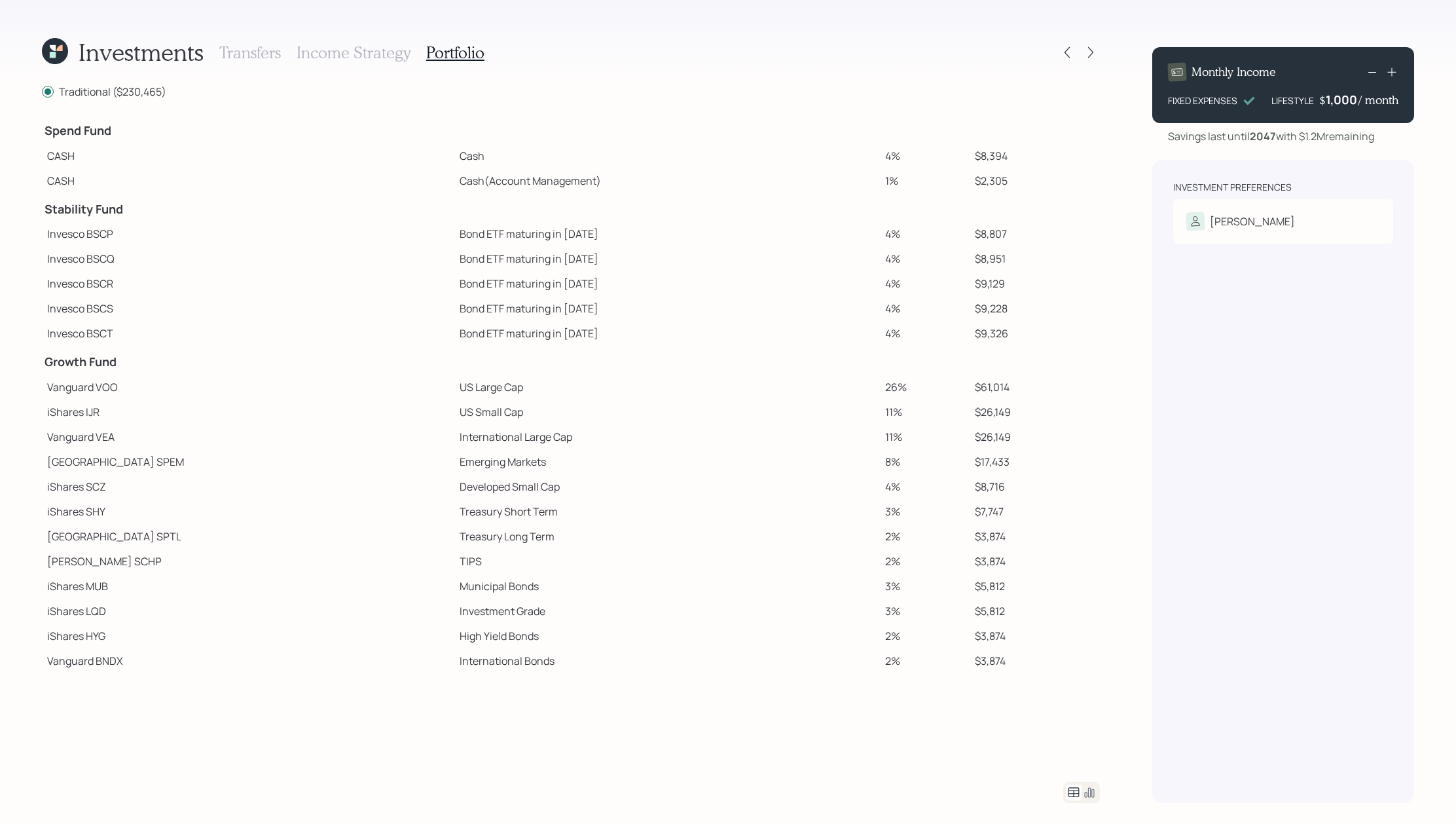
click at [455, 432] on td "International Large Cap" at bounding box center [668, 437] width 426 height 25
click at [455, 409] on td "US Small Cap" at bounding box center [668, 412] width 426 height 25
click at [1099, 60] on div at bounding box center [1079, 52] width 42 height 19
click at [1087, 52] on icon at bounding box center [1091, 52] width 13 height 13
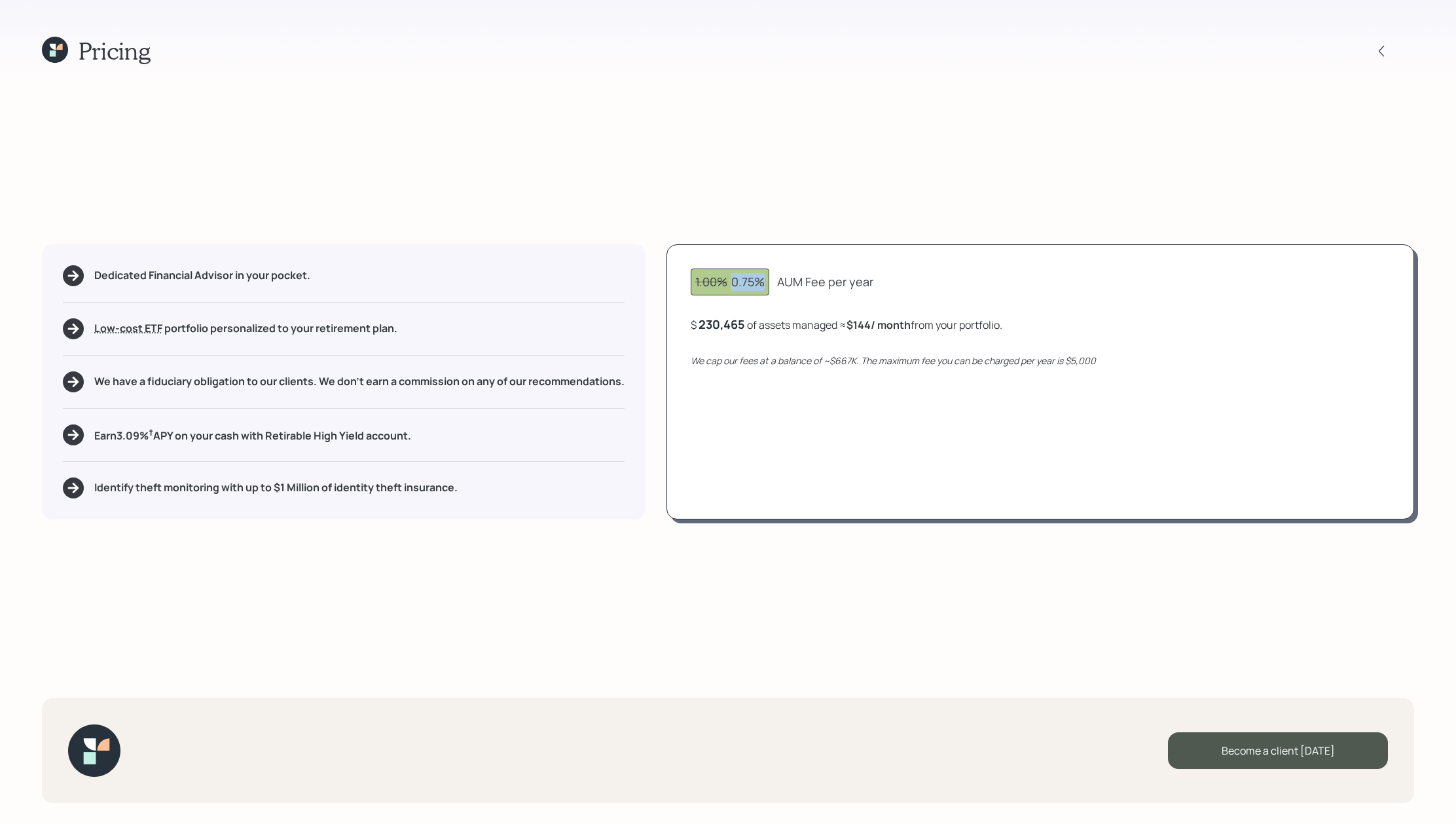
drag, startPoint x: 767, startPoint y: 283, endPoint x: 728, endPoint y: 283, distance: 39.0
click at [728, 283] on div "1.00% 0.75%" at bounding box center [730, 282] width 79 height 27
drag, startPoint x: 884, startPoint y: 320, endPoint x: 854, endPoint y: 329, distance: 31.3
click at [854, 329] on b "$144 / month" at bounding box center [878, 325] width 64 height 15
click at [1397, 54] on div at bounding box center [1393, 51] width 42 height 19
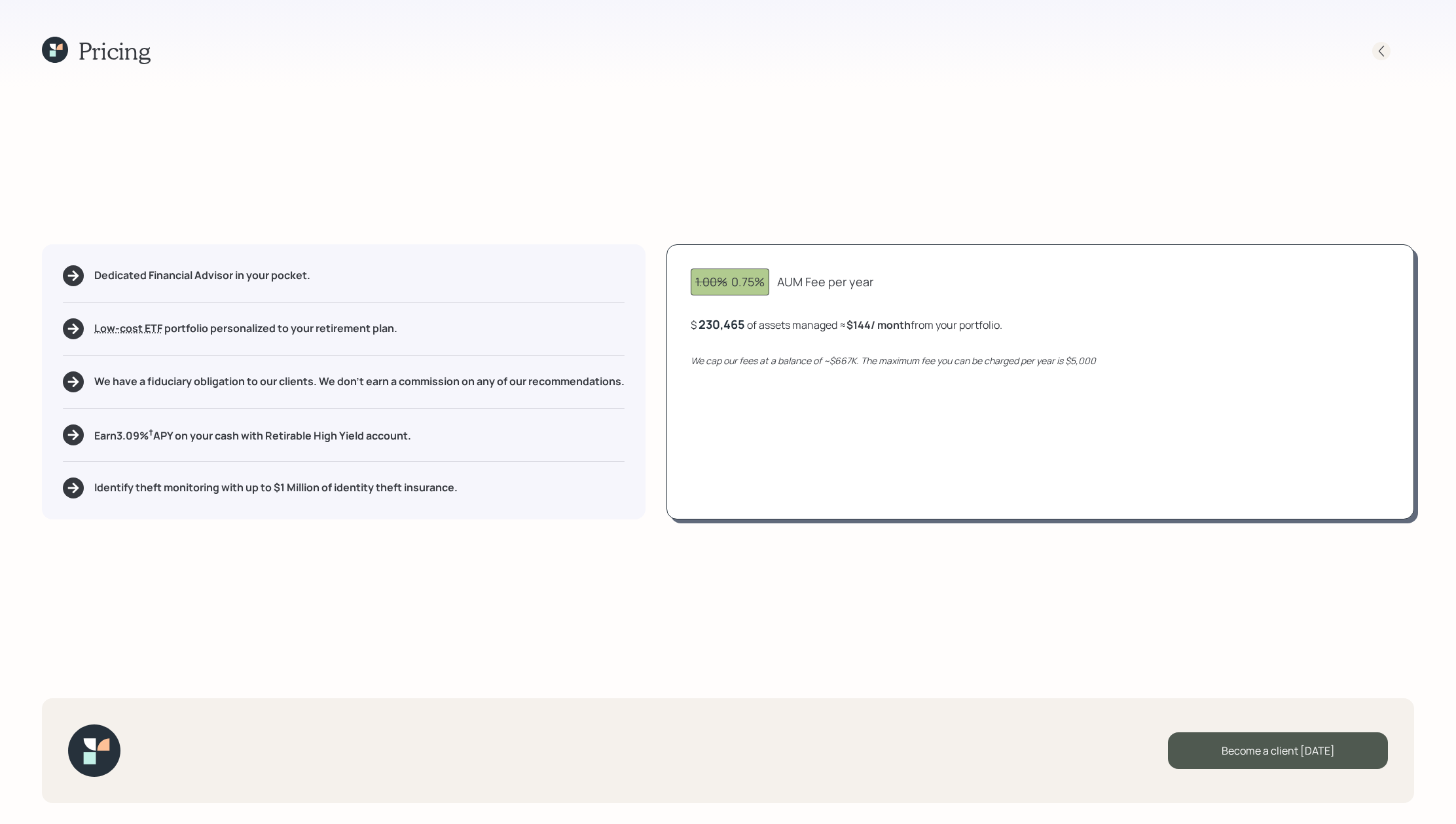
click at [1385, 54] on icon at bounding box center [1381, 51] width 13 height 13
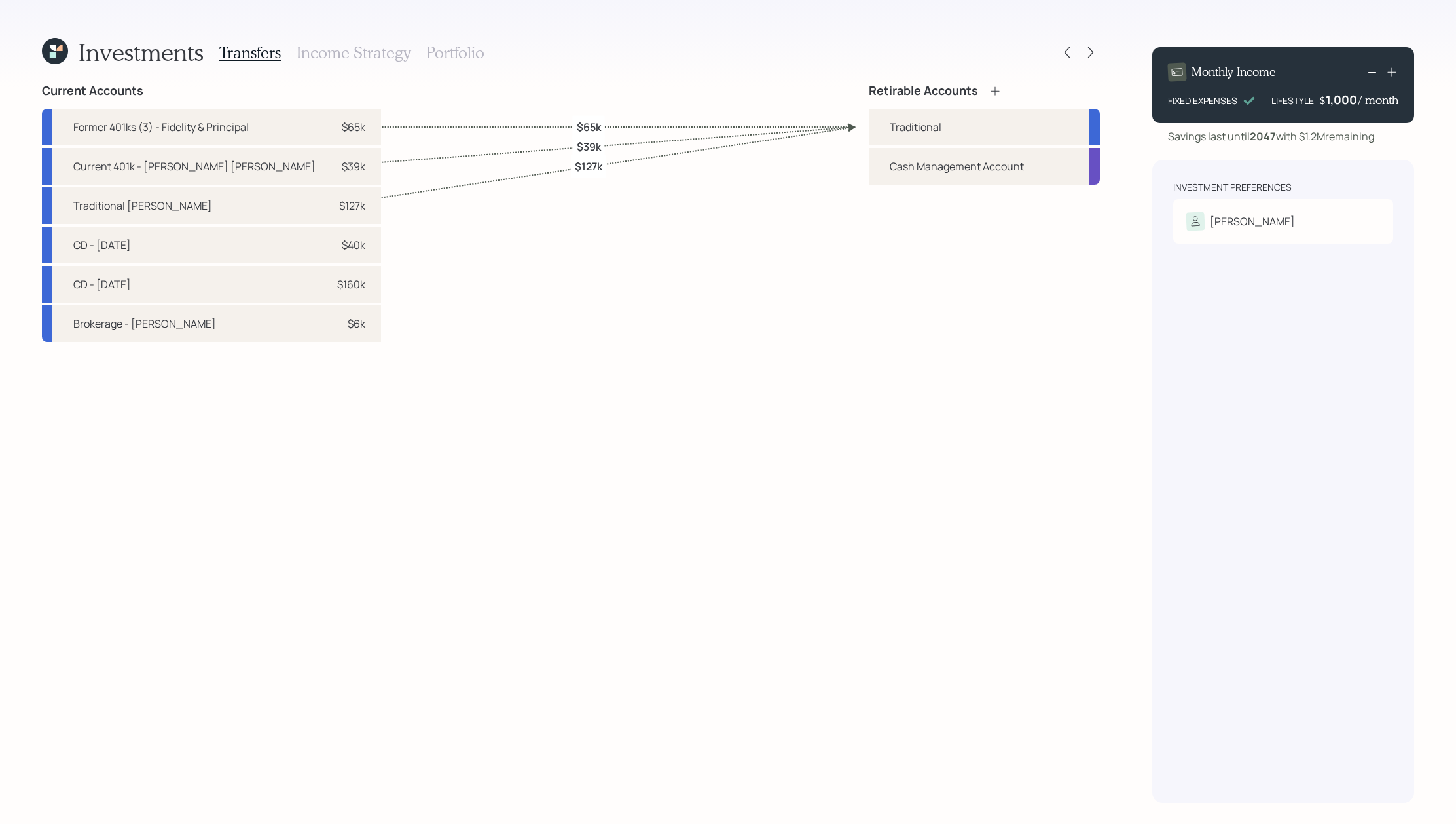
click at [590, 147] on label "$39k" at bounding box center [589, 147] width 24 height 15
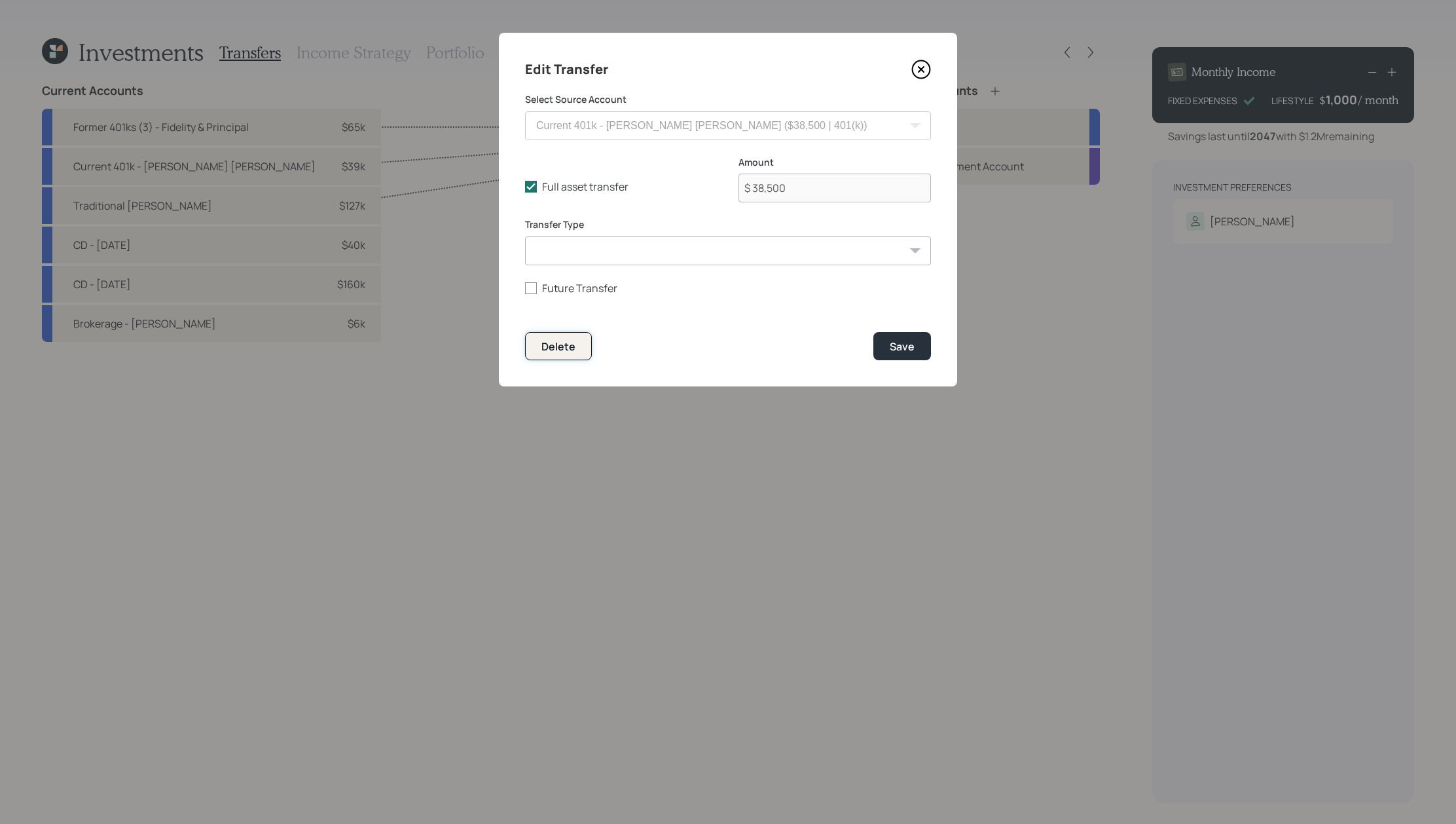
click at [583, 345] on button "Delete" at bounding box center [558, 346] width 67 height 28
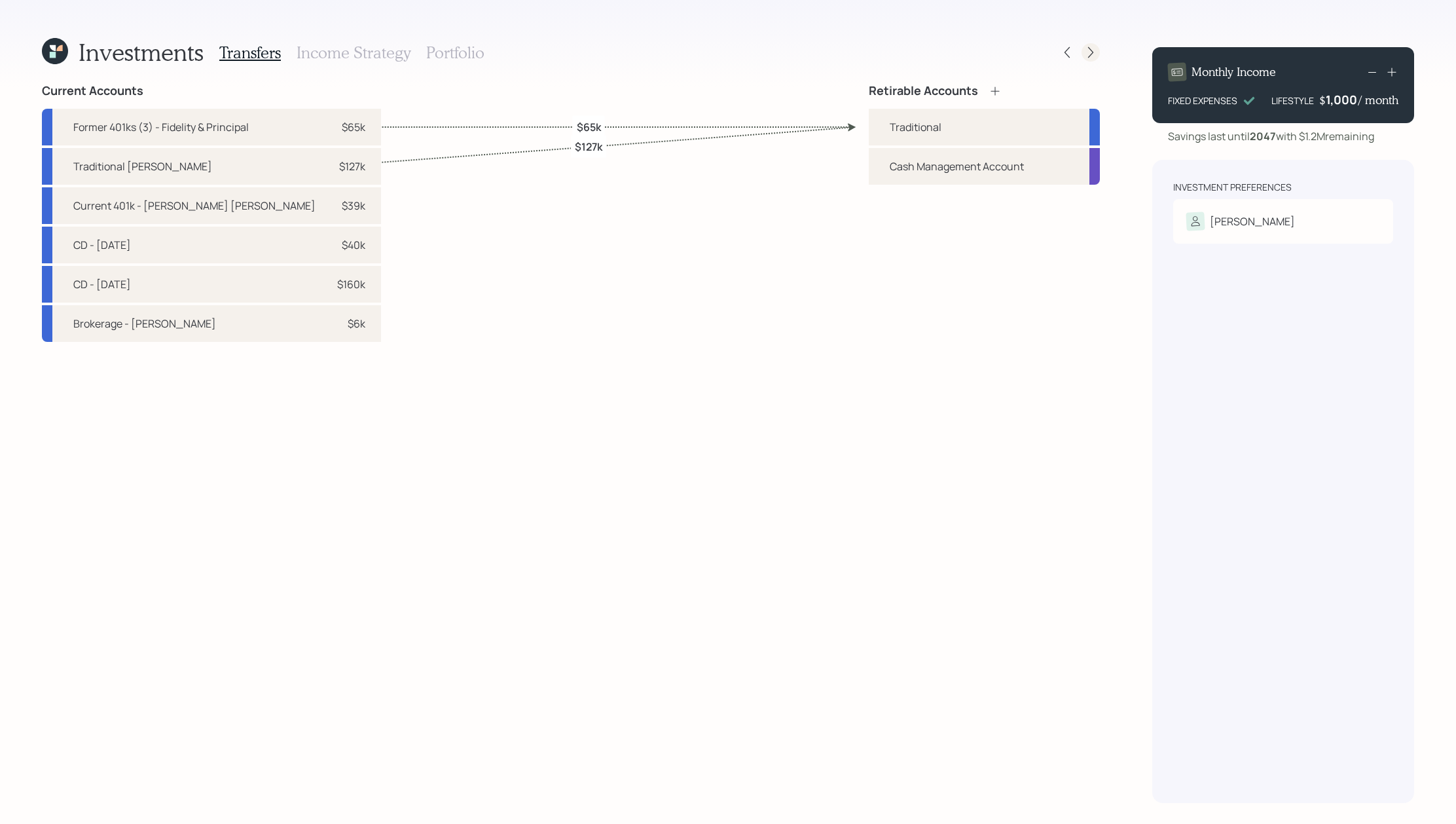
click at [1094, 56] on icon at bounding box center [1091, 52] width 13 height 13
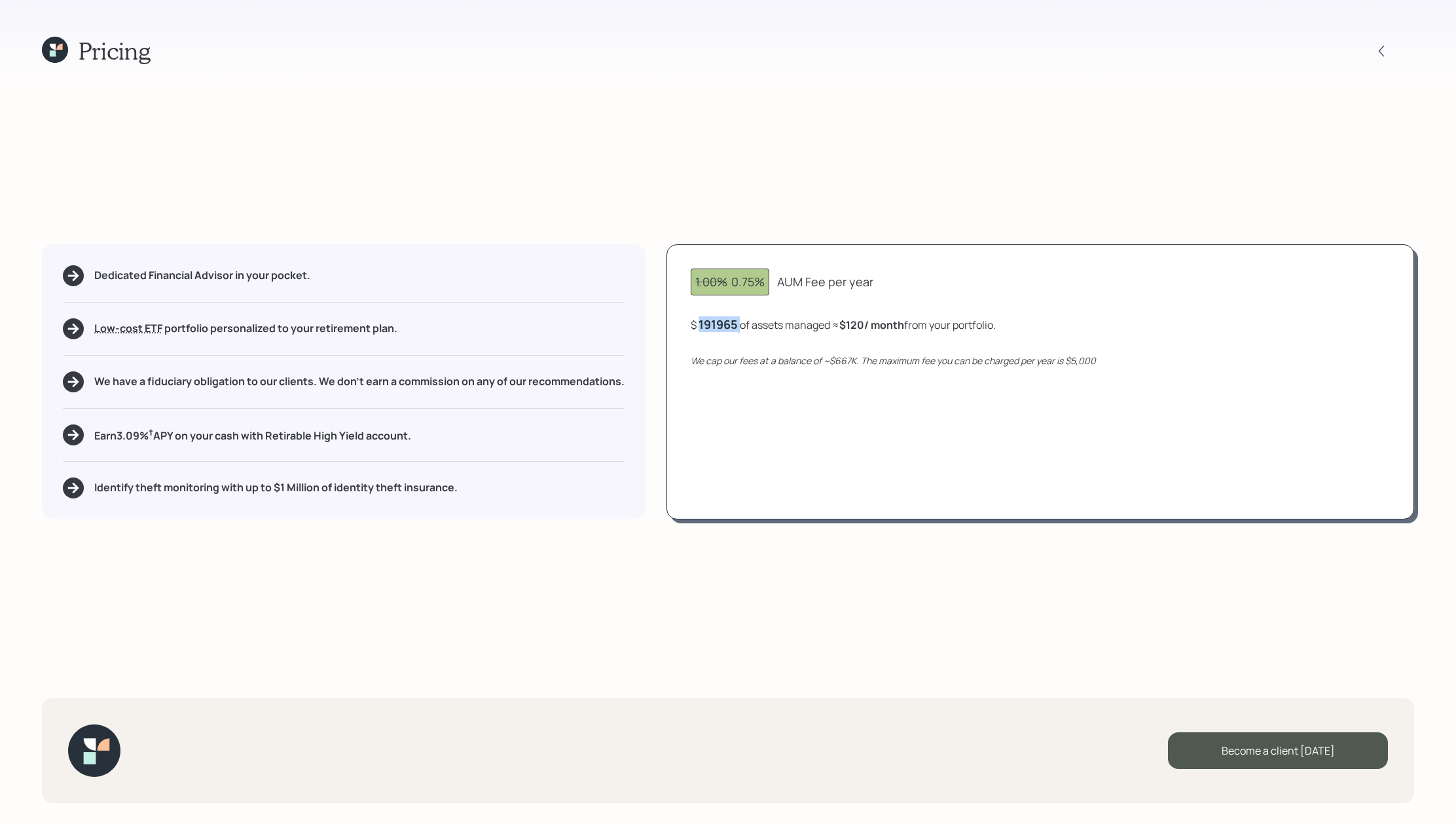
drag, startPoint x: 745, startPoint y: 323, endPoint x: 663, endPoint y: 330, distance: 82.3
click at [663, 330] on div "Dedicated Financial Advisor in your pocket. Low-cost ETF Retirable uses diversi…" at bounding box center [728, 382] width 1372 height 275
click at [765, 343] on div "1.00% 0.75% AUM Fee per year $ 191965 of assets managed ≈ $120 / month from you…" at bounding box center [1040, 382] width 747 height 275
click at [172, 366] on div "Dedicated Financial Advisor in your pocket. Low-cost ETF Retirable uses diversi…" at bounding box center [343, 382] width 603 height 275
drag, startPoint x: 143, startPoint y: 383, endPoint x: 297, endPoint y: 385, distance: 154.0
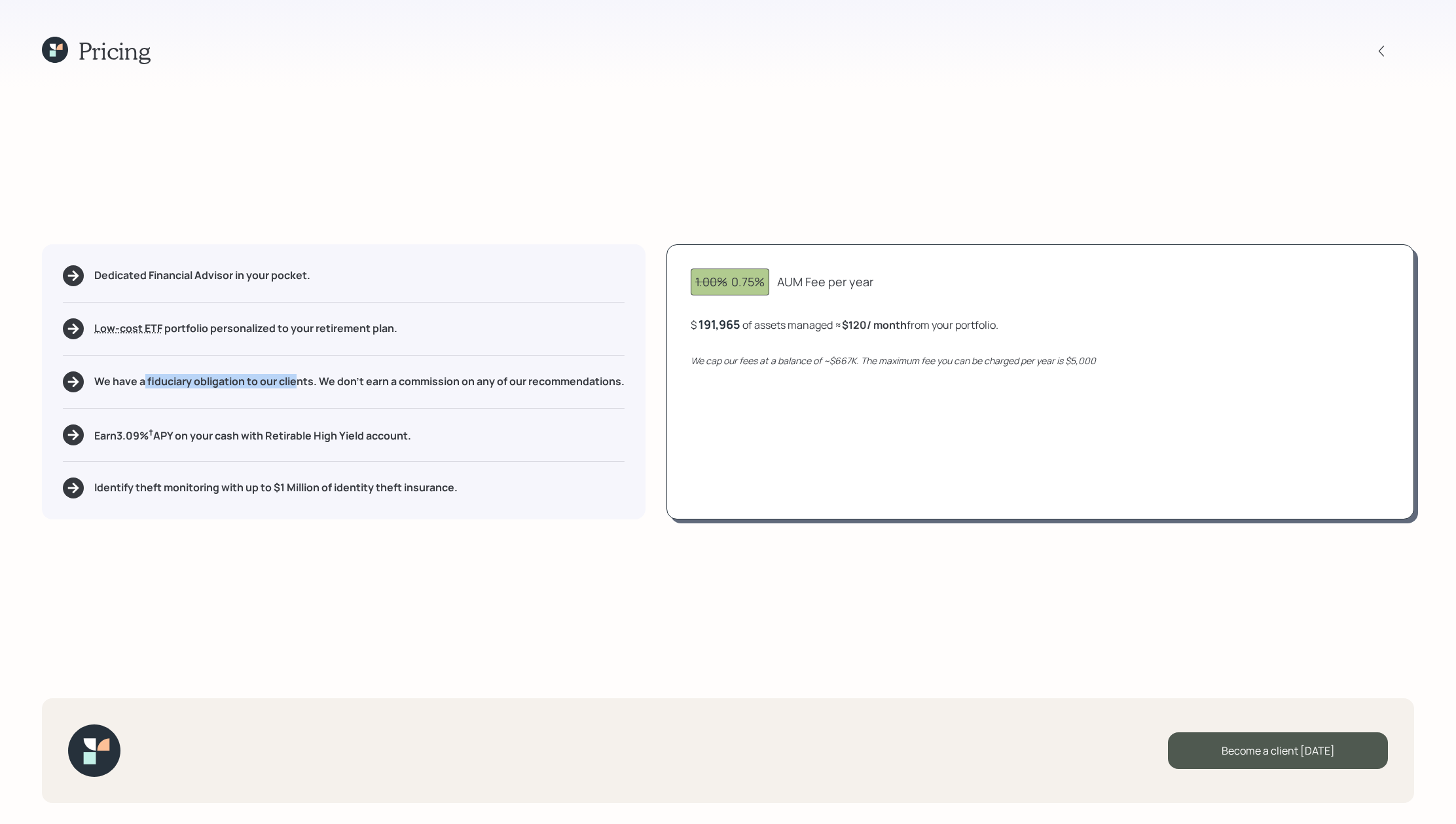
click at [297, 385] on h5 "We have a fiduciary obligation to our clients. We don't earn a commission on an…" at bounding box center [360, 382] width 530 height 13
click at [297, 386] on h5 "We have a fiduciary obligation to our clients. We don't earn a commission on an…" at bounding box center [360, 382] width 530 height 13
click at [101, 436] on h5 "Earn 3.09 % † APY on your cash with Retirable High Yield account." at bounding box center [252, 434] width 317 height 17
drag, startPoint x: 83, startPoint y: 435, endPoint x: 352, endPoint y: 471, distance: 271.4
click at [352, 471] on div "Dedicated Financial Advisor in your pocket. Low-cost ETF Retirable uses diversi…" at bounding box center [343, 382] width 603 height 275
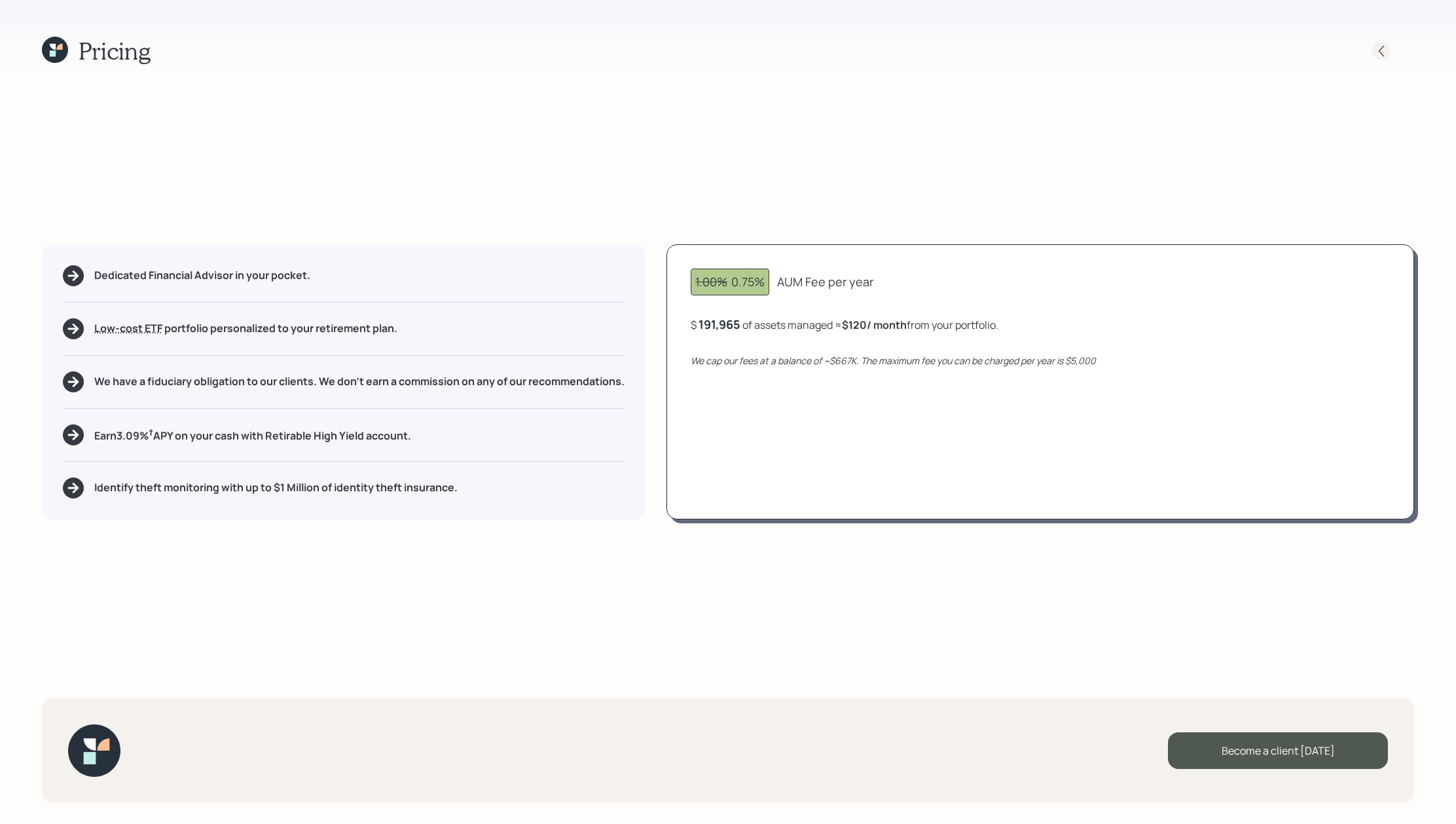
click at [1388, 56] on div at bounding box center [1381, 51] width 19 height 19
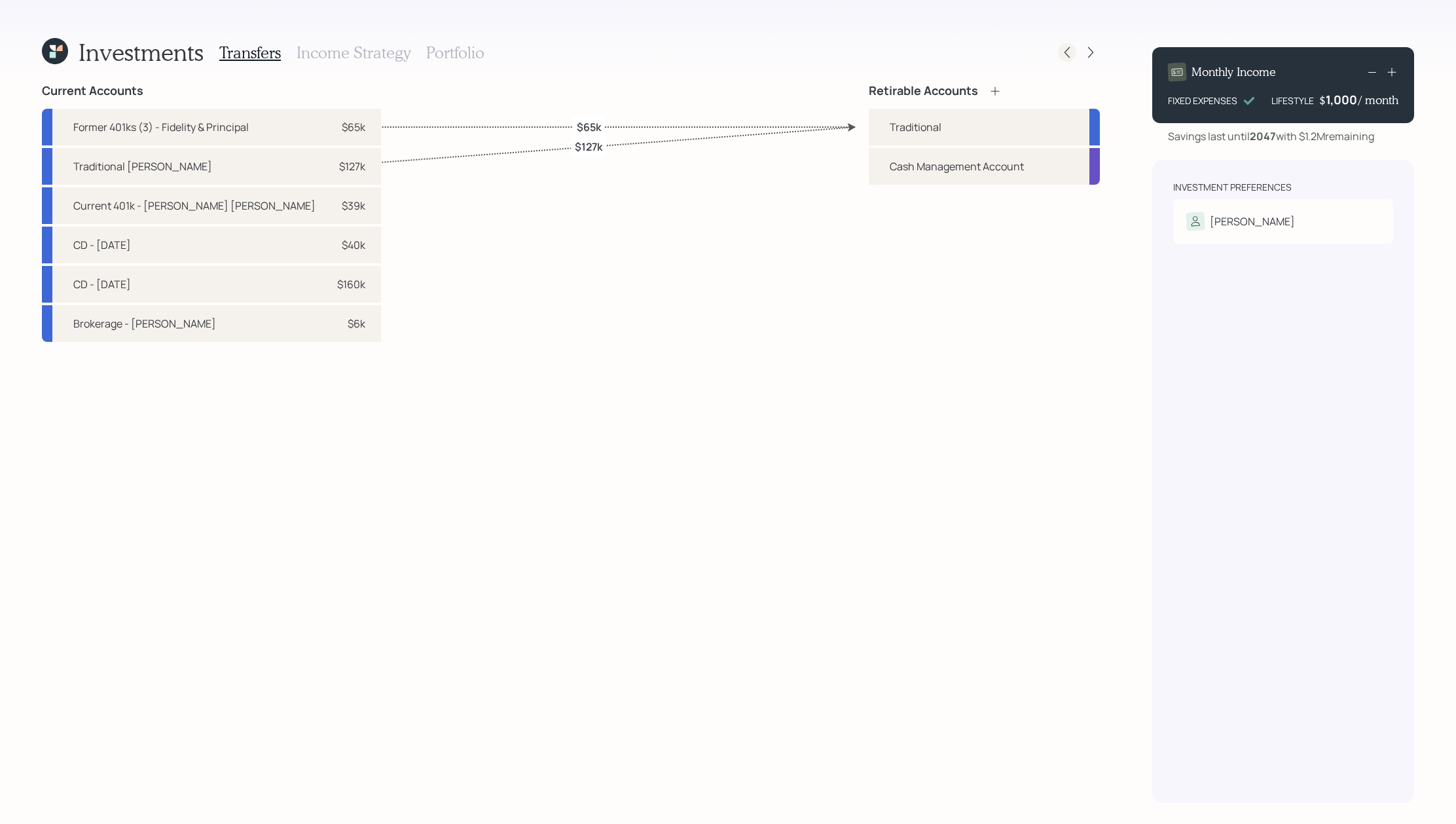
click at [1066, 58] on icon at bounding box center [1067, 52] width 13 height 13
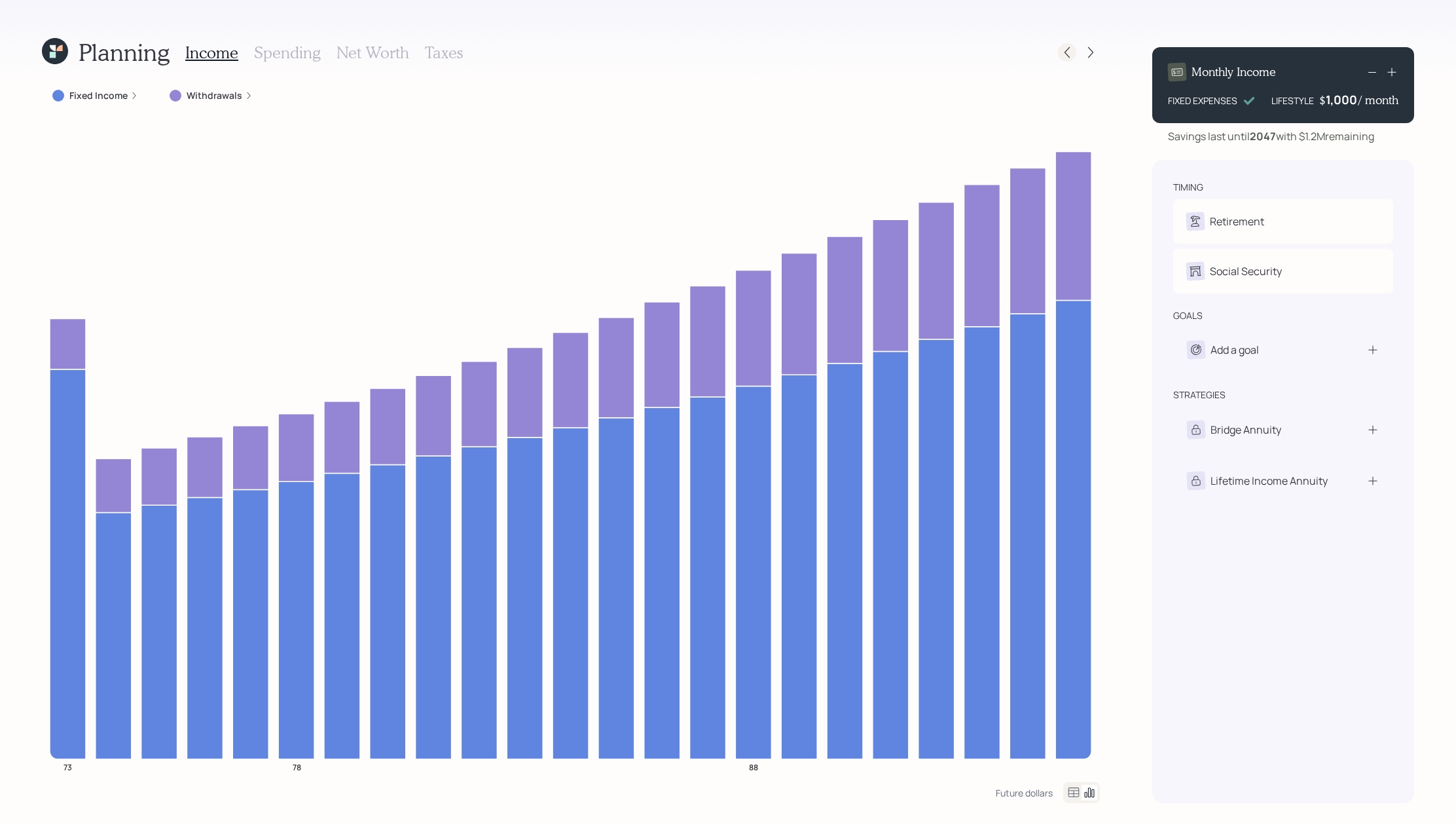
click at [1066, 60] on div at bounding box center [1067, 52] width 19 height 19
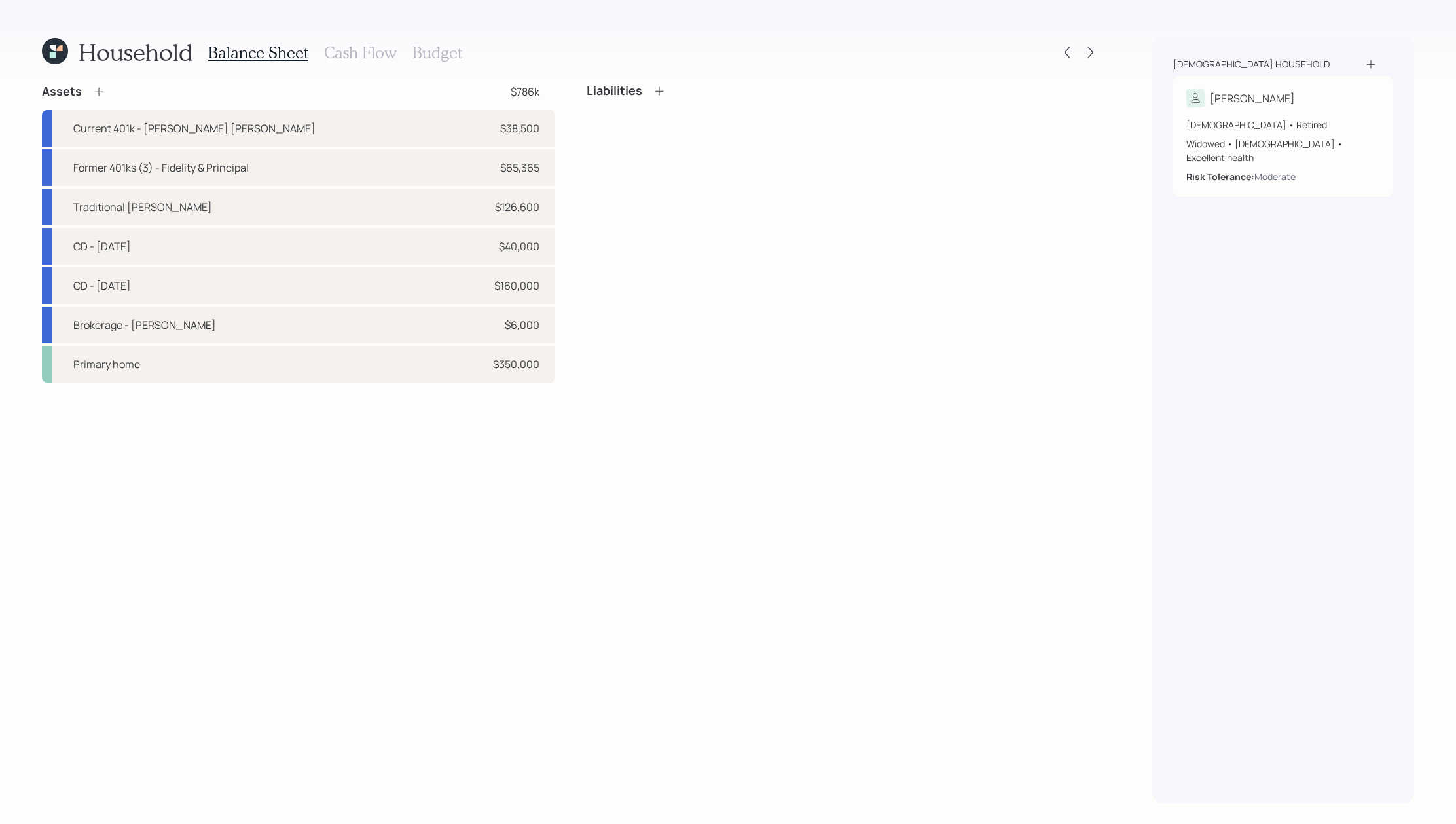
drag, startPoint x: 542, startPoint y: 286, endPoint x: 570, endPoint y: 288, distance: 28.1
click at [570, 288] on div "Assets $786k Current 401k - John Hancock $38,500 Former 401ks (3) - Fidelity & …" at bounding box center [570, 233] width 1058 height 299
click at [1092, 50] on icon at bounding box center [1091, 52] width 13 height 13
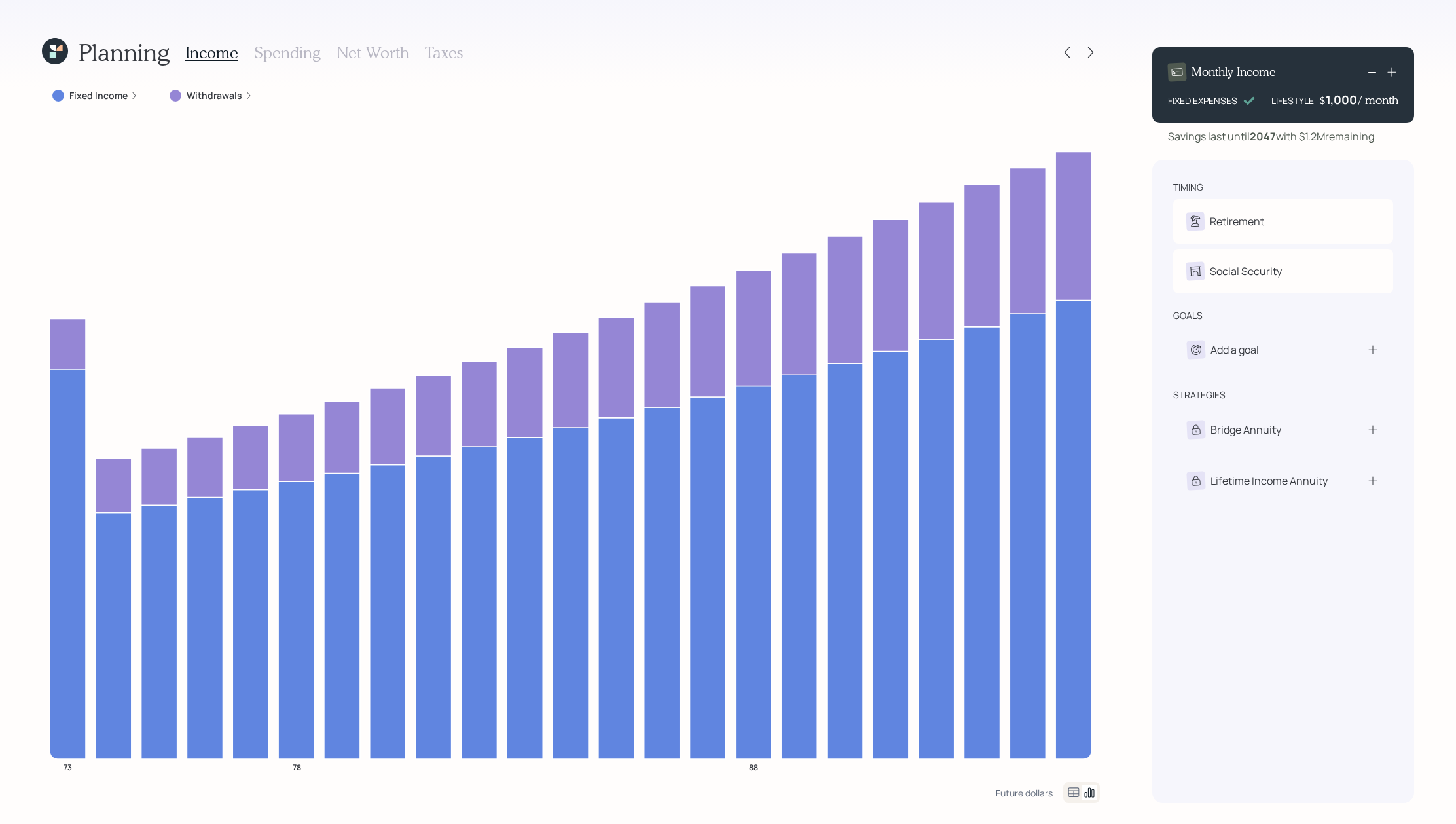
click at [225, 88] on div "Withdrawals" at bounding box center [211, 96] width 104 height 24
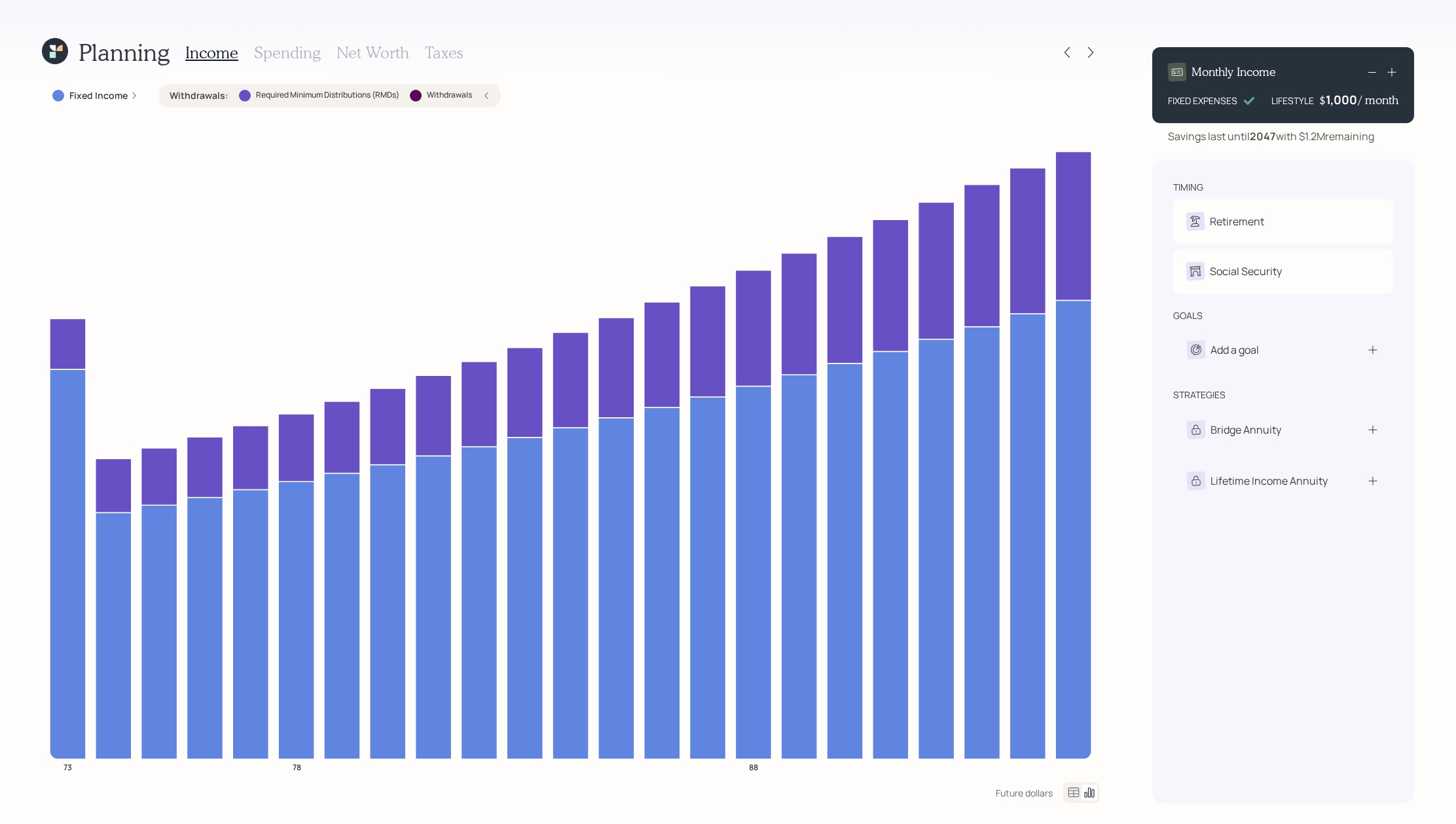
click at [475, 91] on div "Withdrawals : Required Minimum Distributions (RMDs) Withdrawals" at bounding box center [330, 96] width 321 height 13
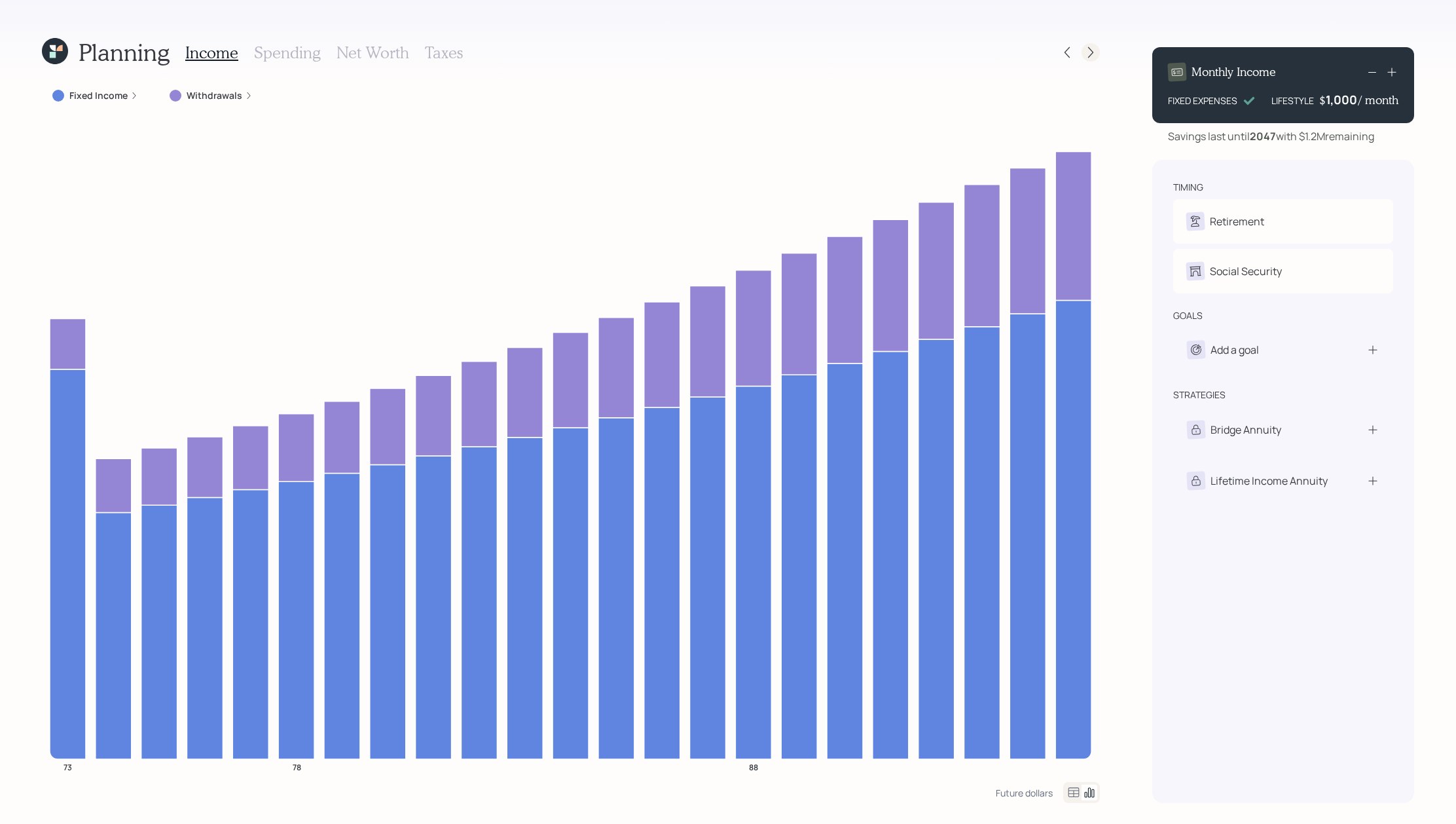
click at [1091, 52] on icon at bounding box center [1091, 52] width 13 height 13
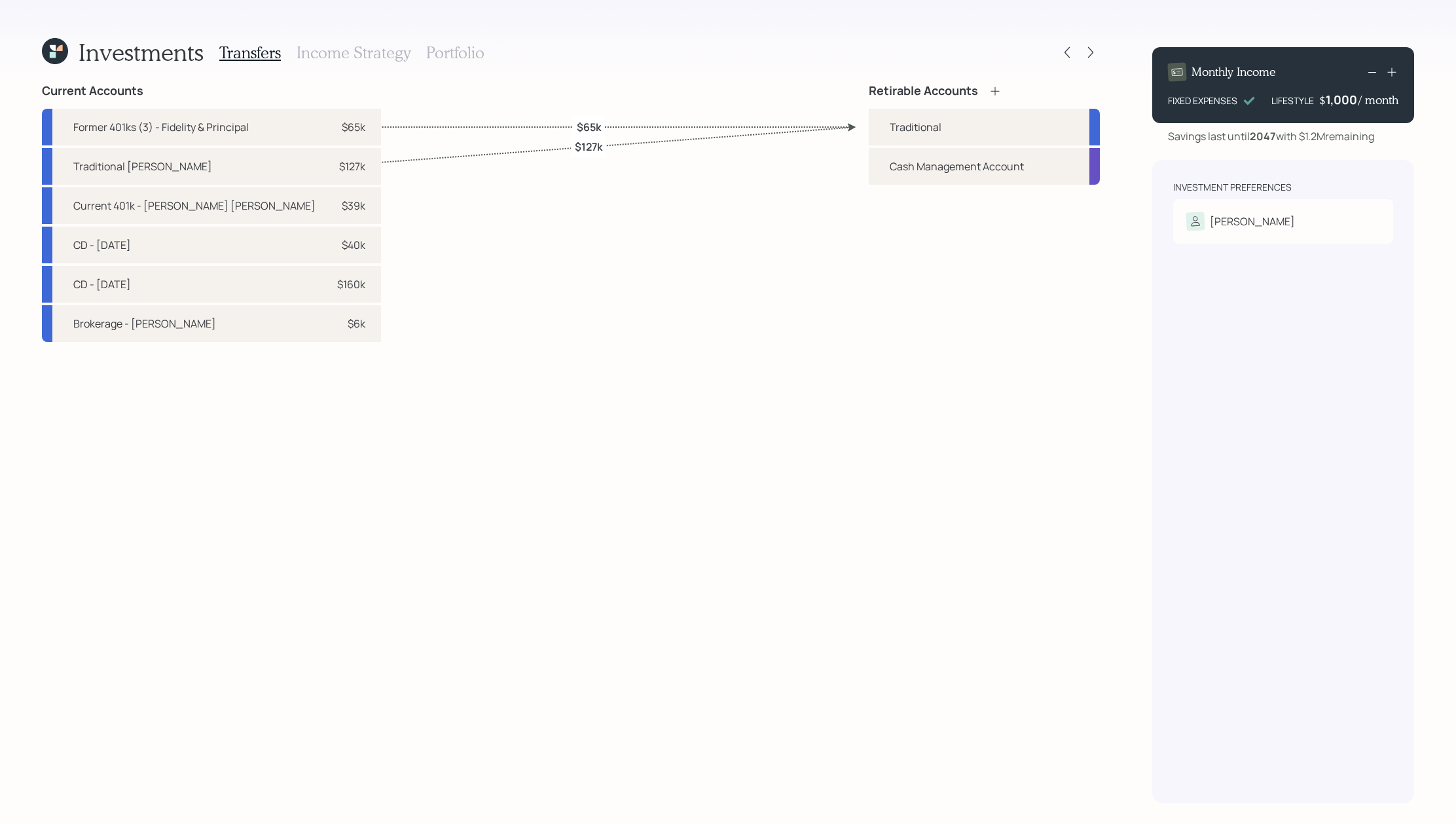
click at [447, 52] on h3 "Portfolio" at bounding box center [455, 52] width 58 height 19
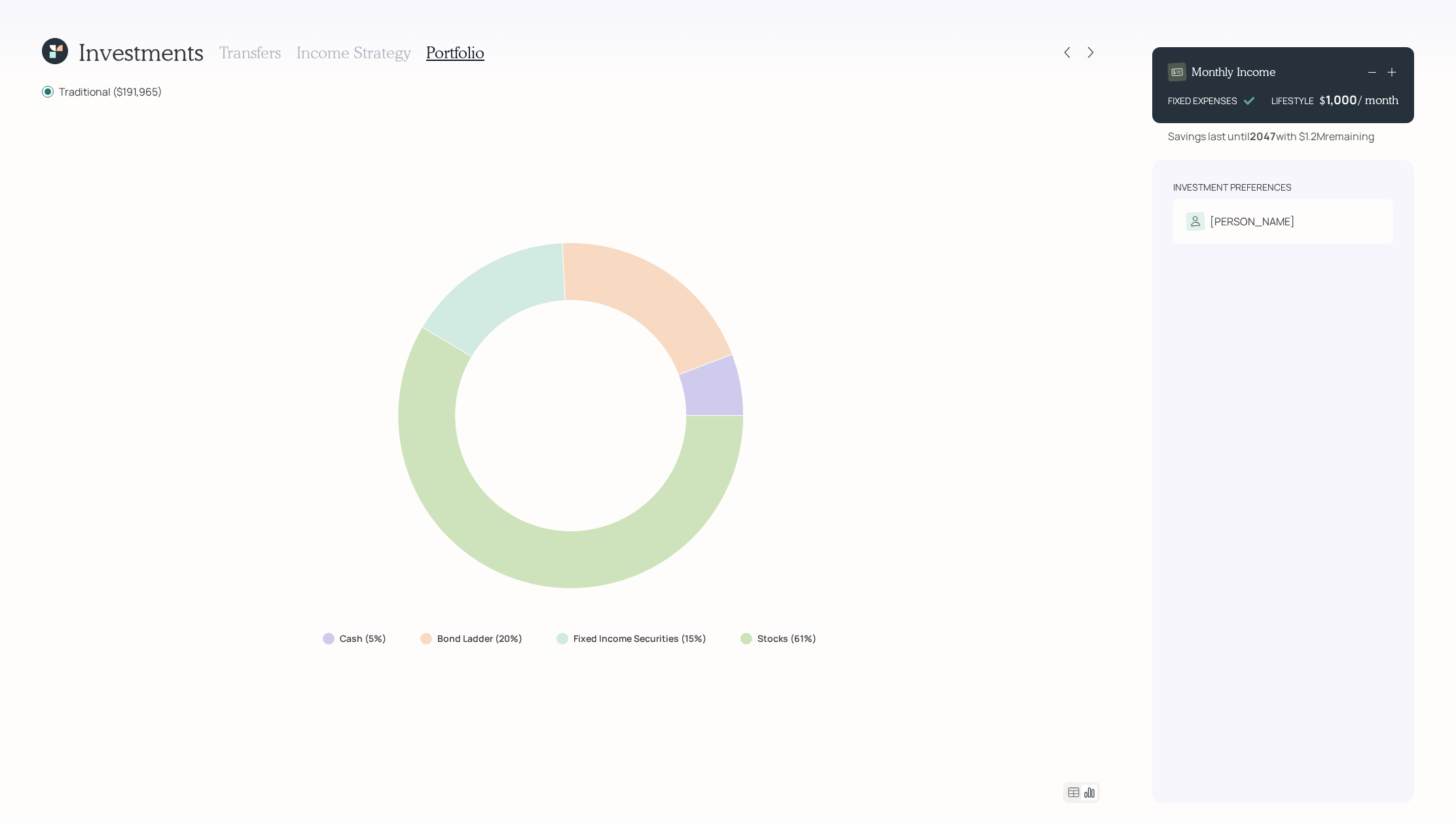
click at [1065, 791] on div at bounding box center [1081, 793] width 36 height 21
click at [1071, 791] on icon at bounding box center [1074, 793] width 16 height 16
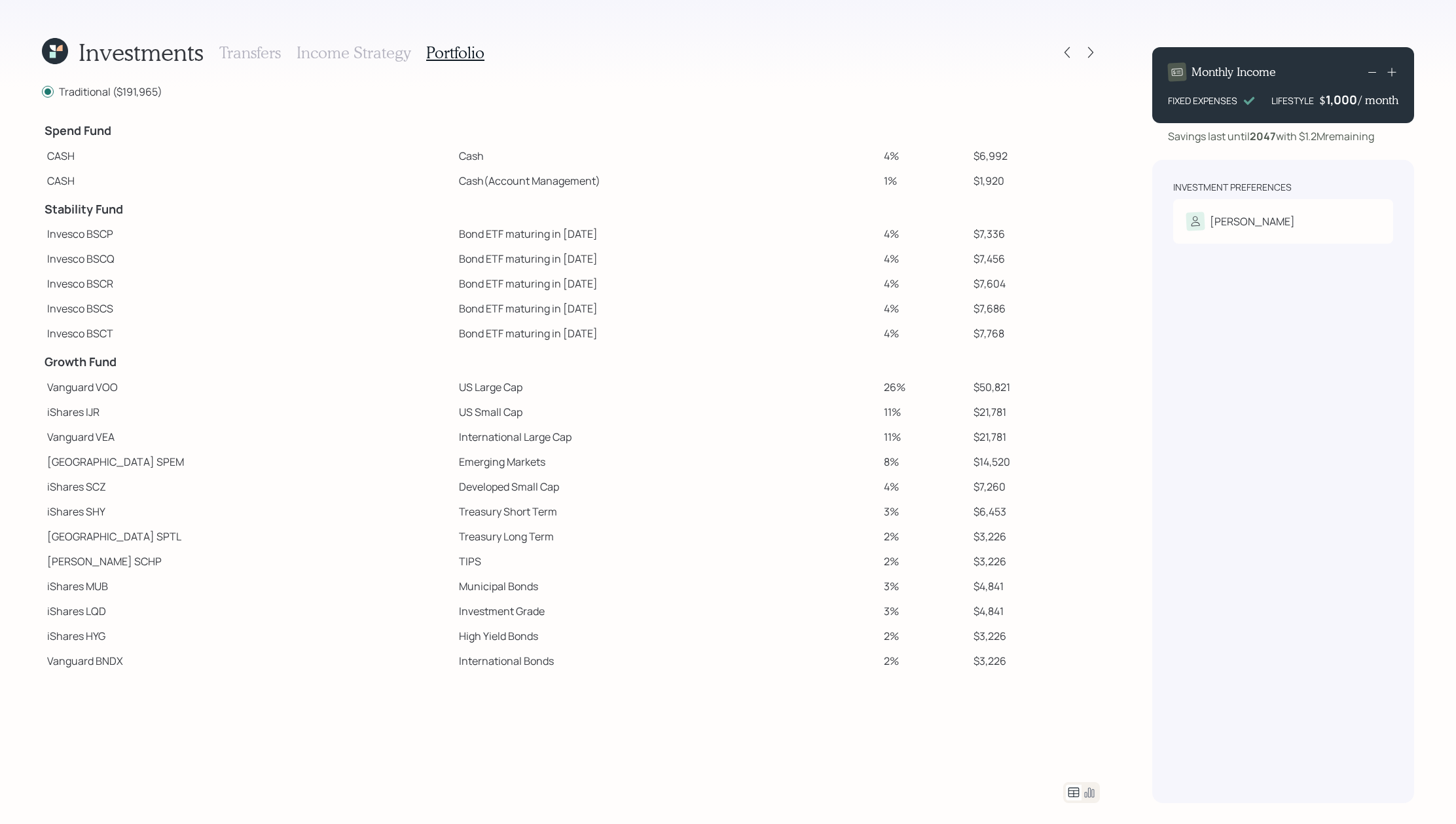
click at [43, 54] on icon at bounding box center [55, 51] width 26 height 26
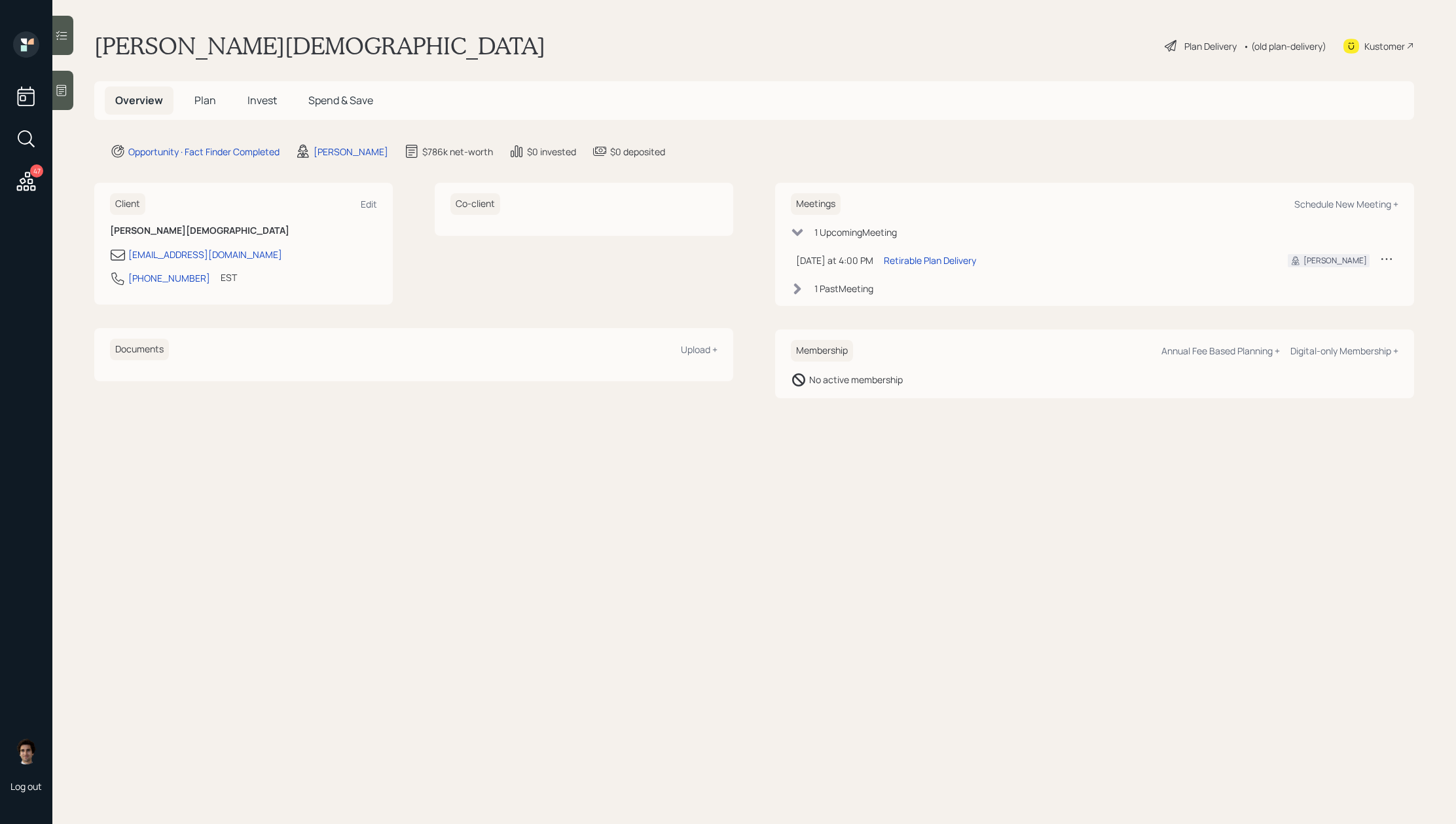
click at [217, 105] on h5 "Plan" at bounding box center [205, 101] width 42 height 28
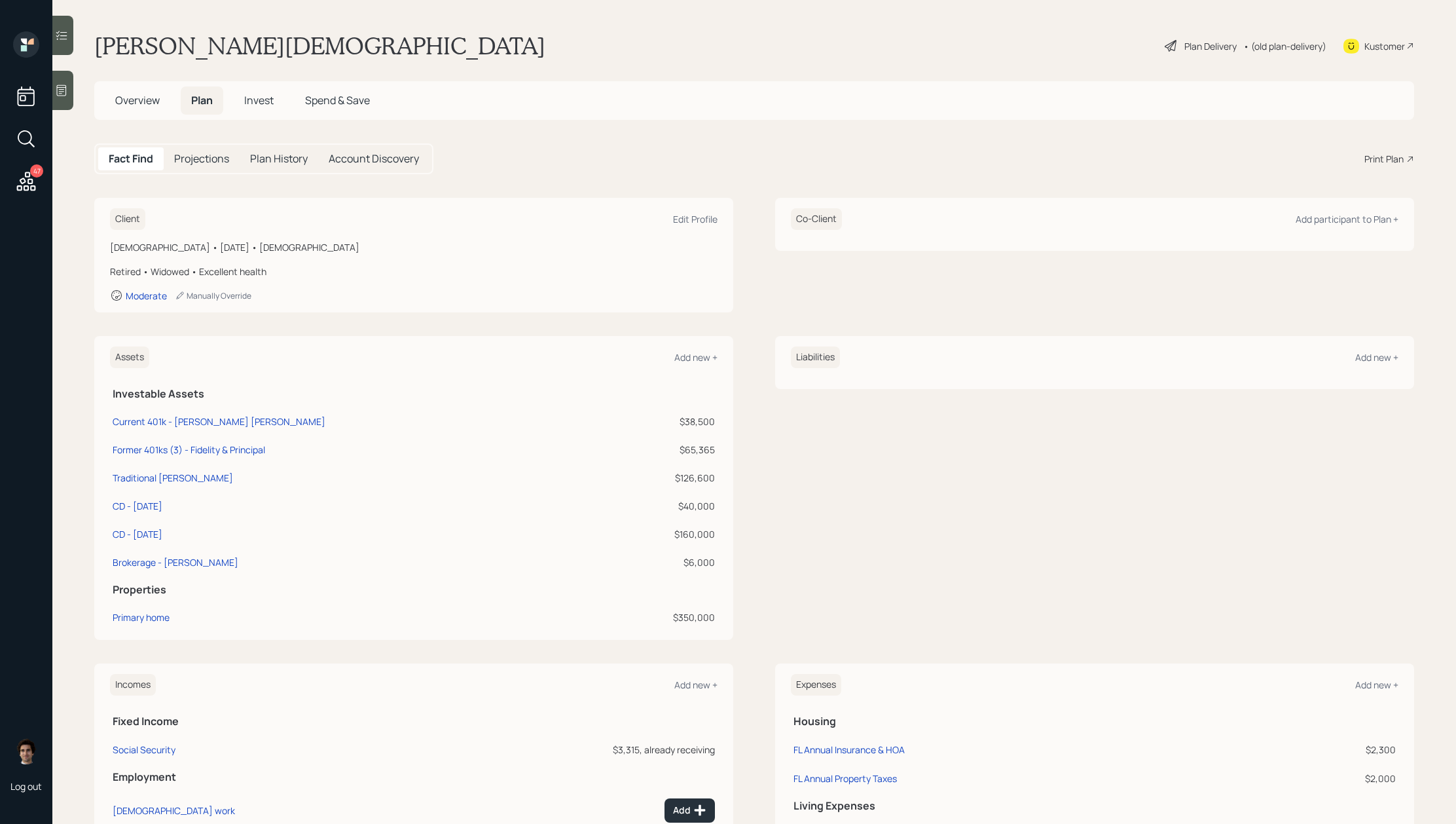
click at [1377, 164] on div "Print Plan" at bounding box center [1384, 159] width 39 height 14
click at [1389, 40] on div "Kustomer" at bounding box center [1385, 46] width 40 height 14
click at [157, 102] on span "Overview" at bounding box center [137, 101] width 44 height 15
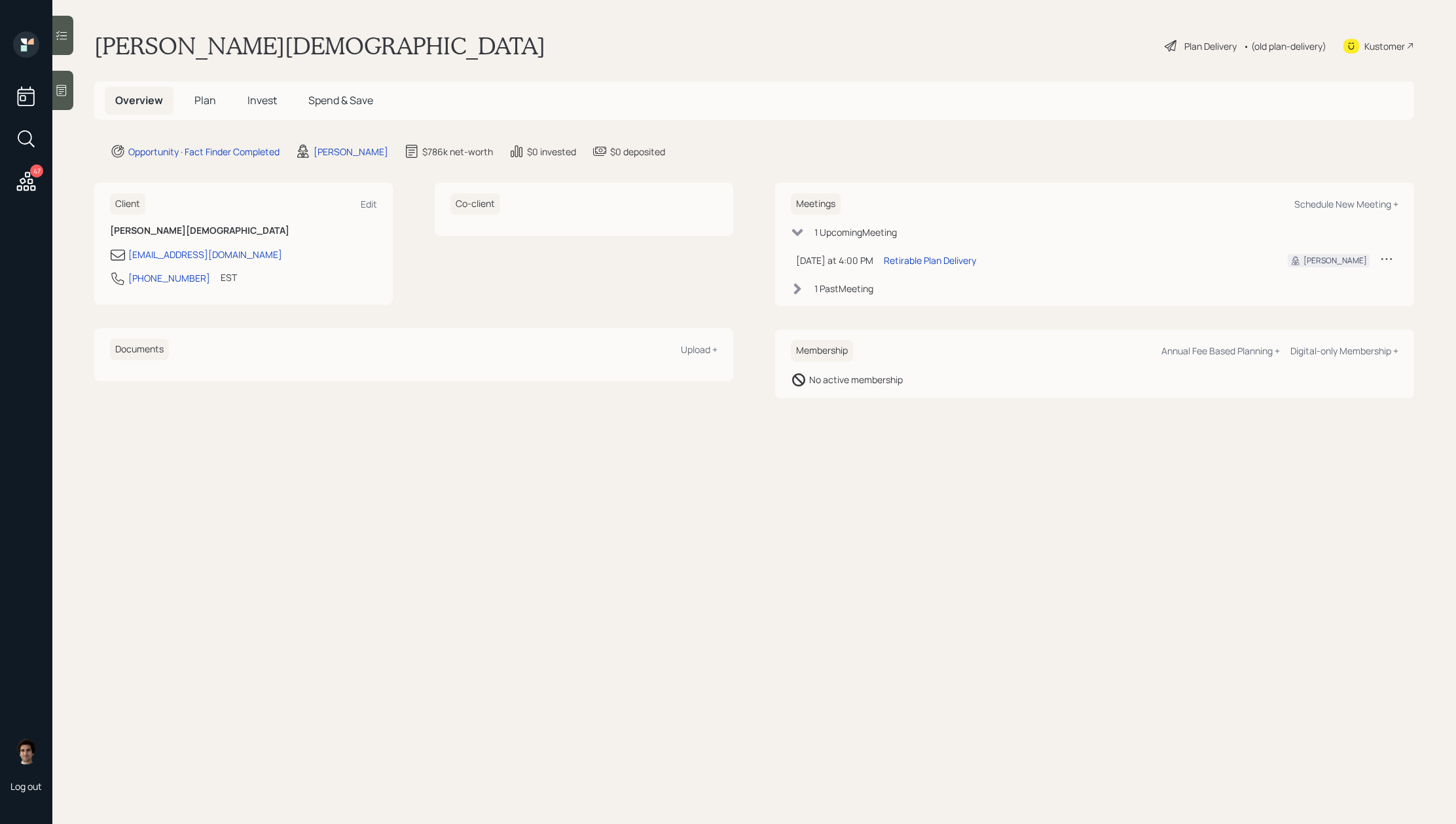
click at [1309, 195] on div "Meetings Schedule New Meeting +" at bounding box center [1094, 204] width 607 height 22
click at [1309, 198] on div "Schedule New Meeting +" at bounding box center [1347, 204] width 104 height 13
select select "59554aeb-d739-4552-90b9-0d27d70b4bf7"
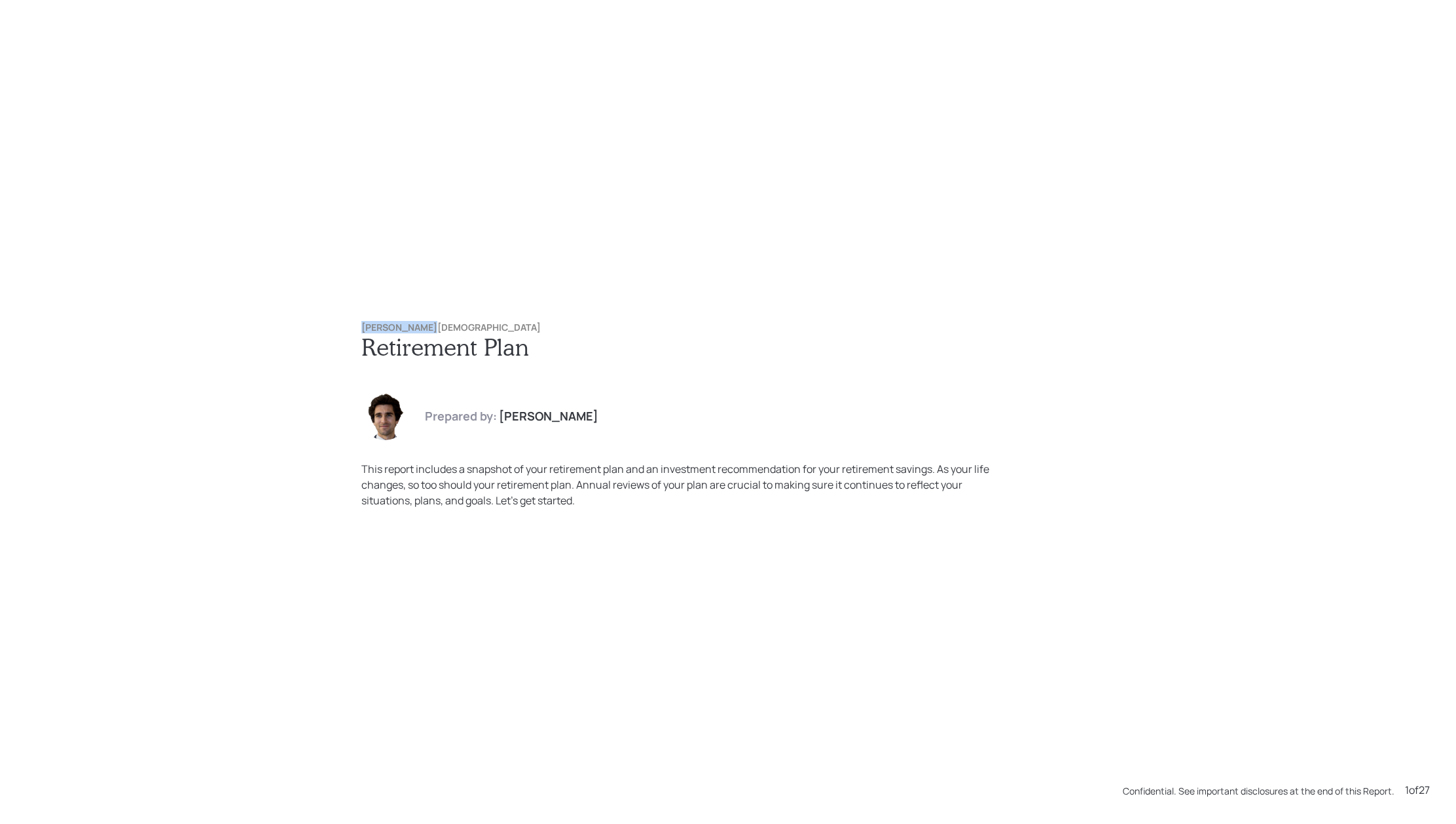
drag, startPoint x: 449, startPoint y: 323, endPoint x: 298, endPoint y: 323, distance: 151.0
click at [298, 323] on div "[PERSON_NAME][DEMOGRAPHIC_DATA] Retirement Plan Prepared by: [PERSON_NAME] This…" at bounding box center [728, 412] width 1456 height 824
copy h6 "[PERSON_NAME][DEMOGRAPHIC_DATA]"
click at [666, 278] on div "[PERSON_NAME][DEMOGRAPHIC_DATA] Retirement Plan Prepared by: [PERSON_NAME] This…" at bounding box center [728, 412] width 1456 height 824
